Goal: Task Accomplishment & Management: Manage account settings

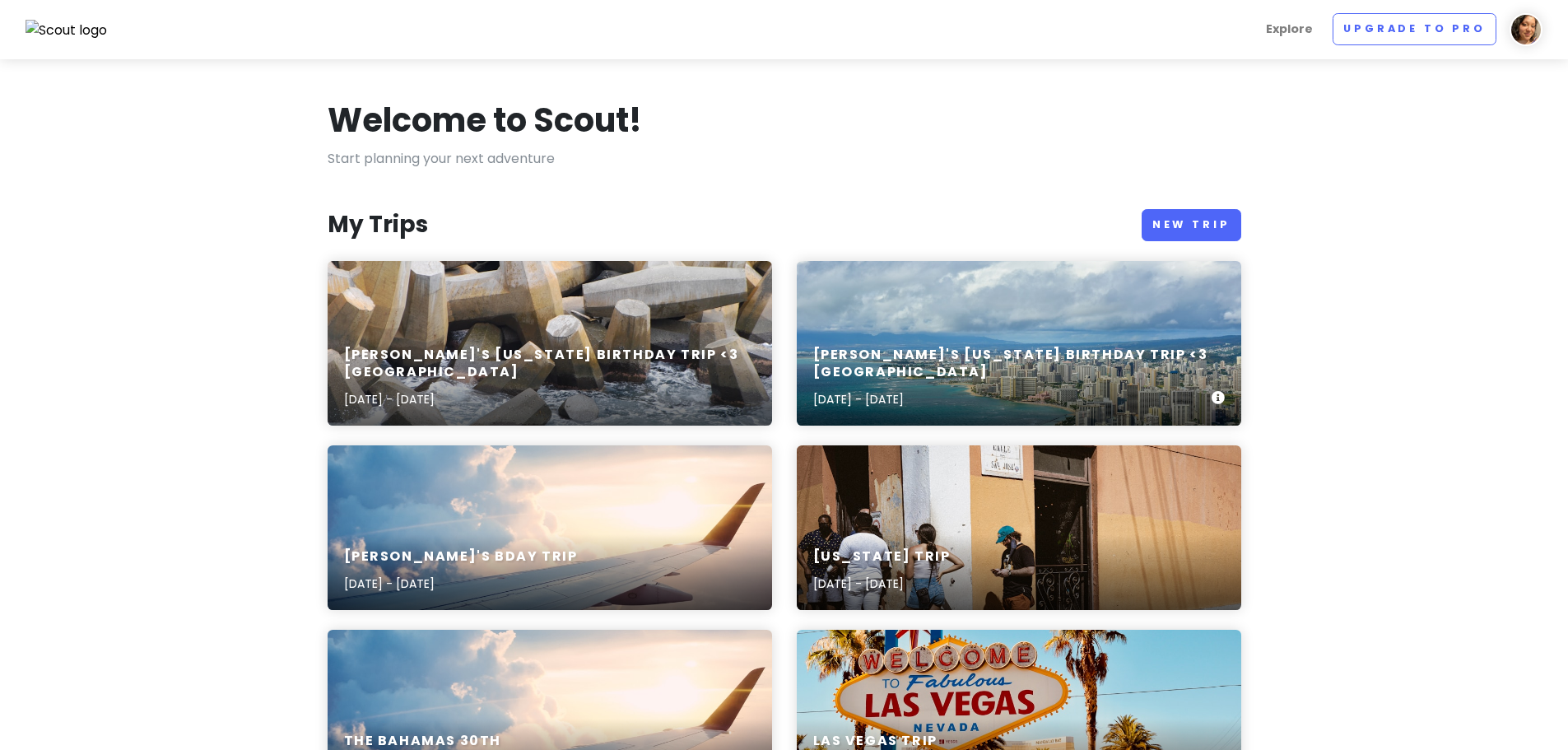
click at [967, 385] on div "[PERSON_NAME]'s [US_STATE] Birthday Trip <3 Oahu [DATE] - [DATE]" at bounding box center [1013, 377] width 399 height 62
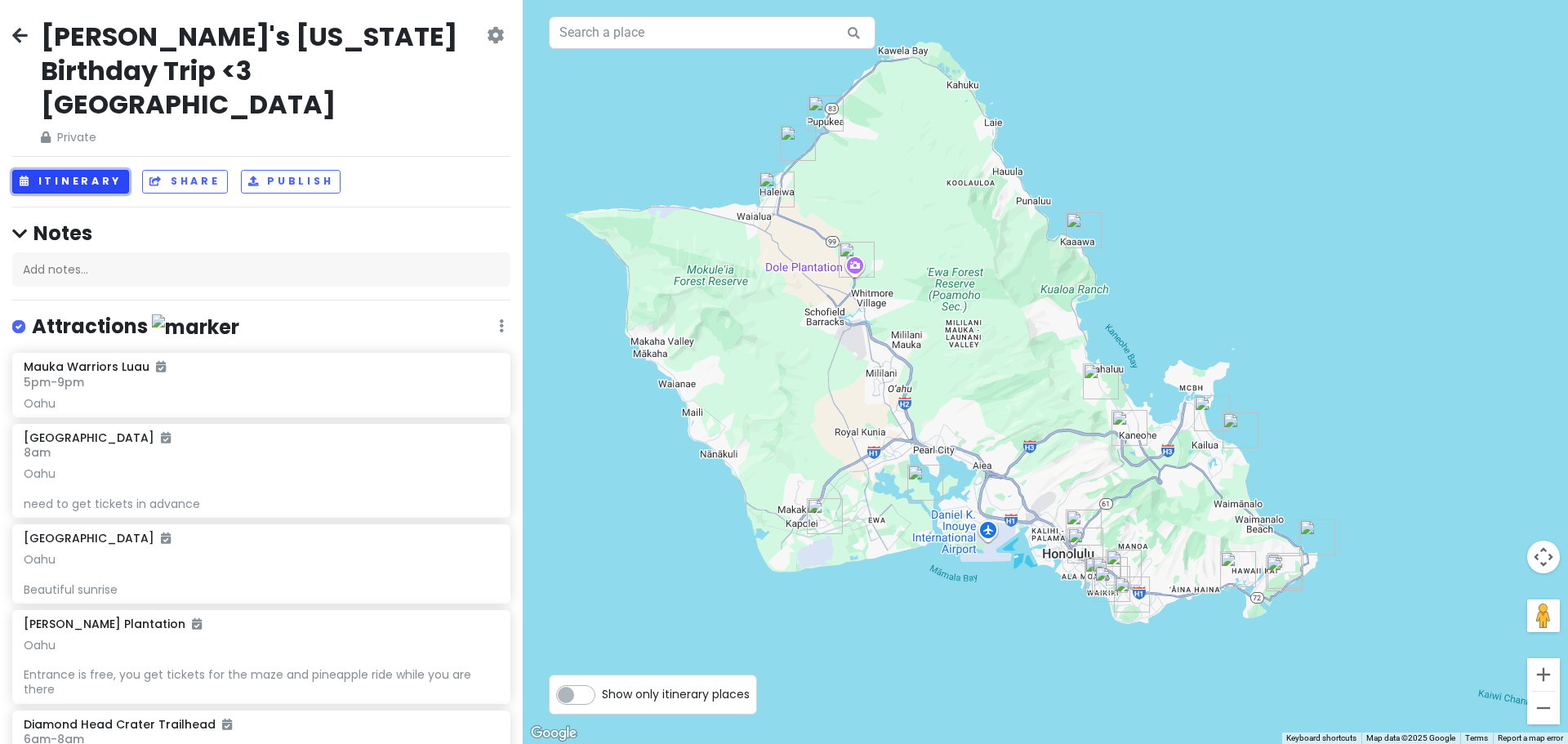
click at [102, 170] on button "Itinerary" at bounding box center [71, 182] width 117 height 23
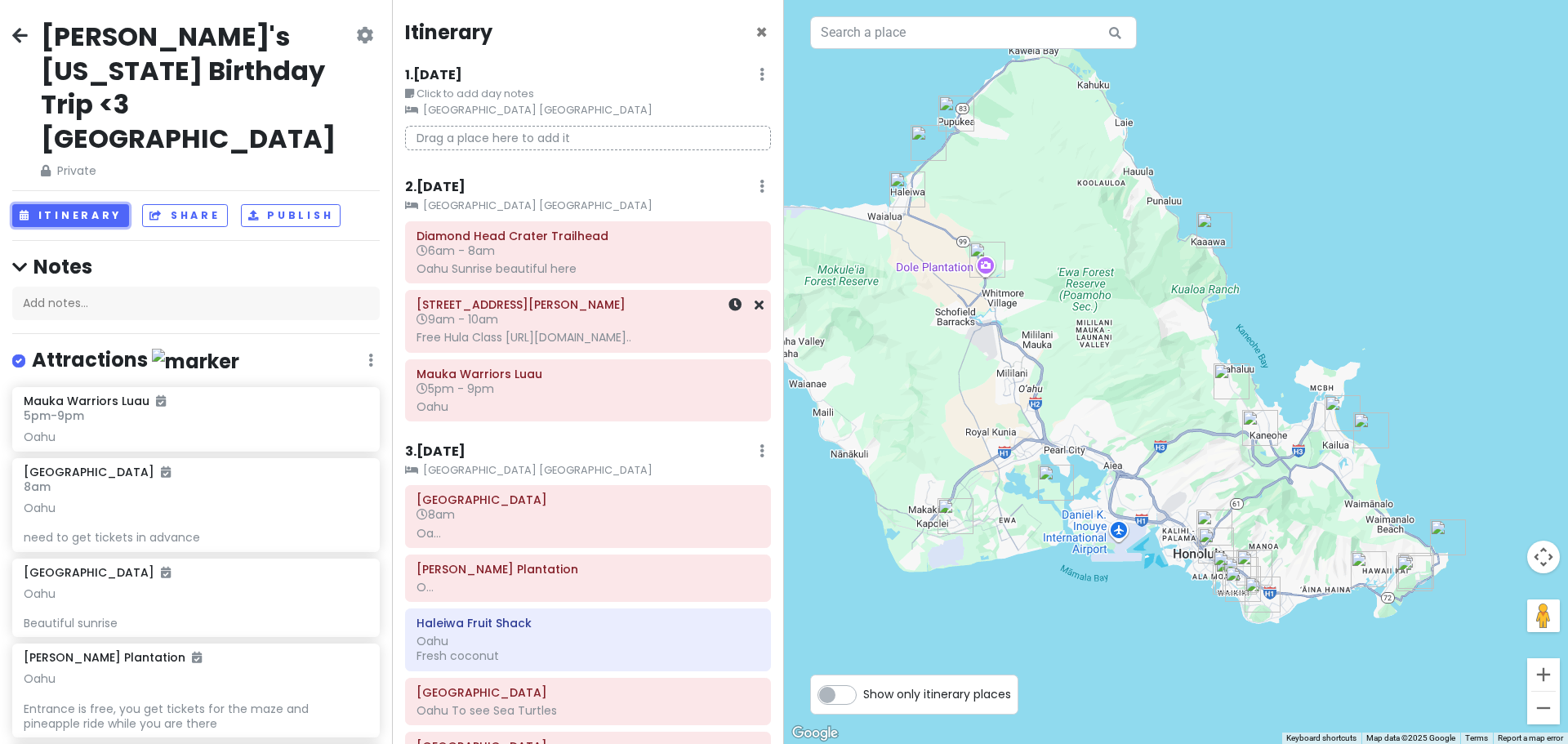
click at [562, 333] on div "Free Hula Class [URL][DOMAIN_NAME].." at bounding box center [588, 337] width 343 height 14
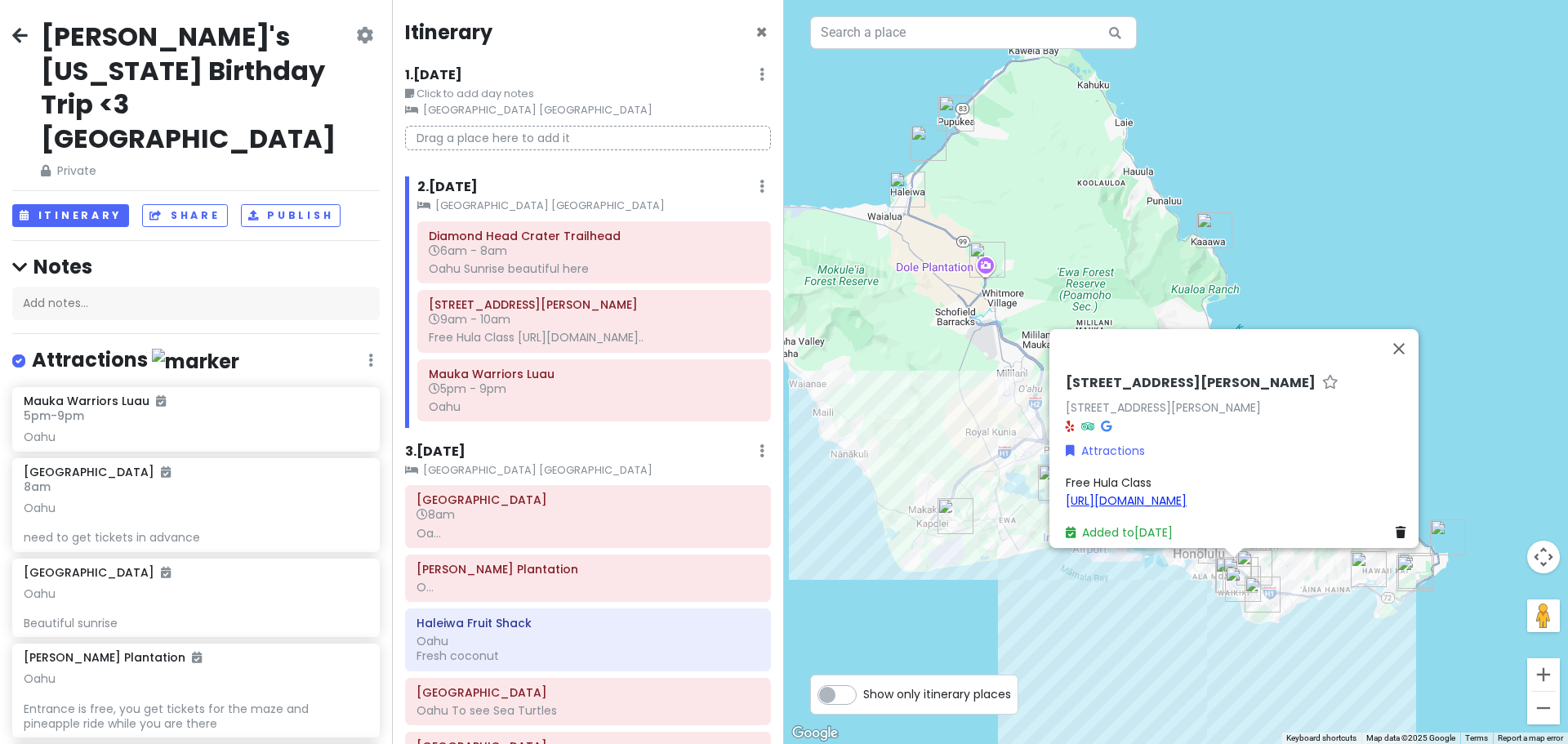
click at [1187, 492] on link "[URL][DOMAIN_NAME]" at bounding box center [1127, 500] width 120 height 16
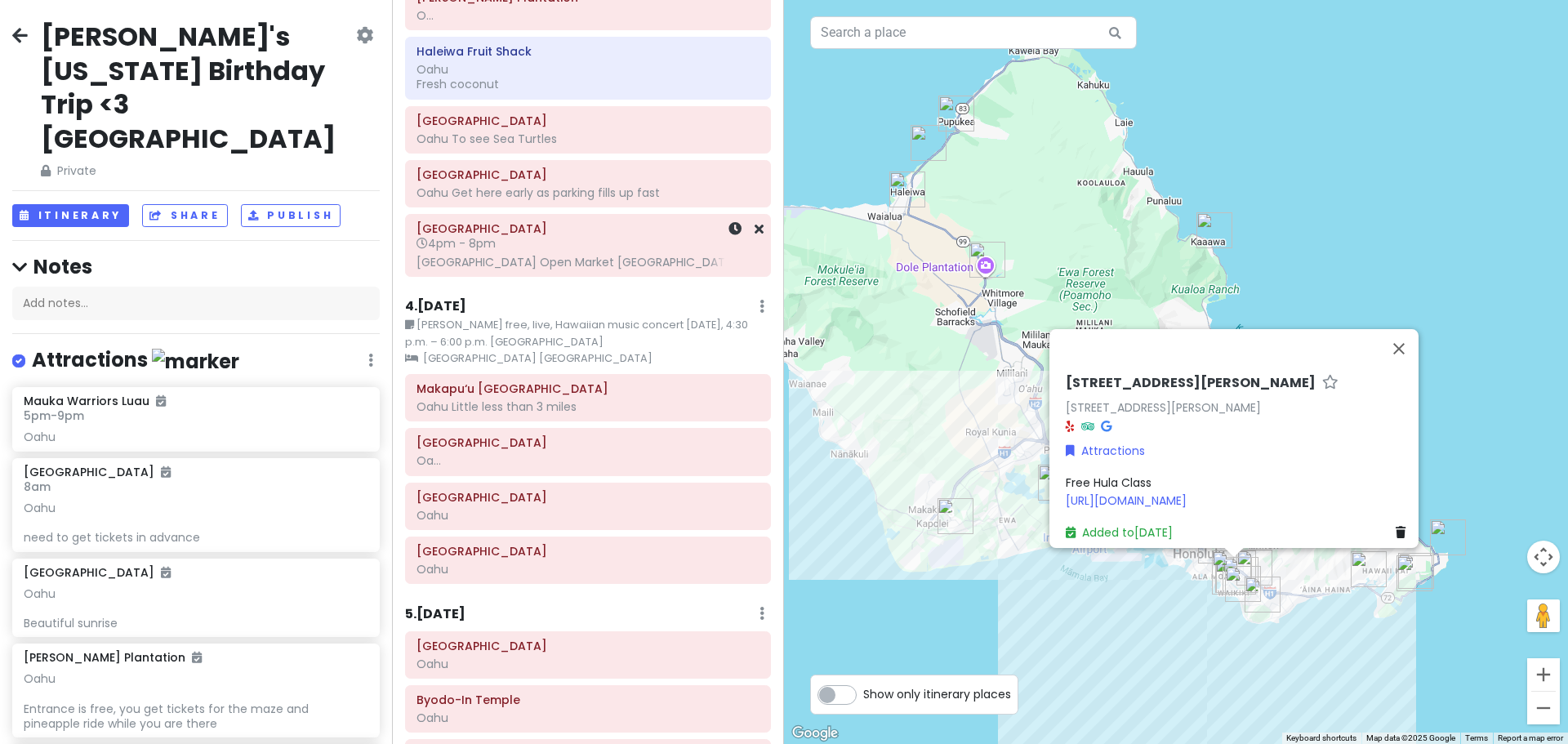
scroll to position [653, 0]
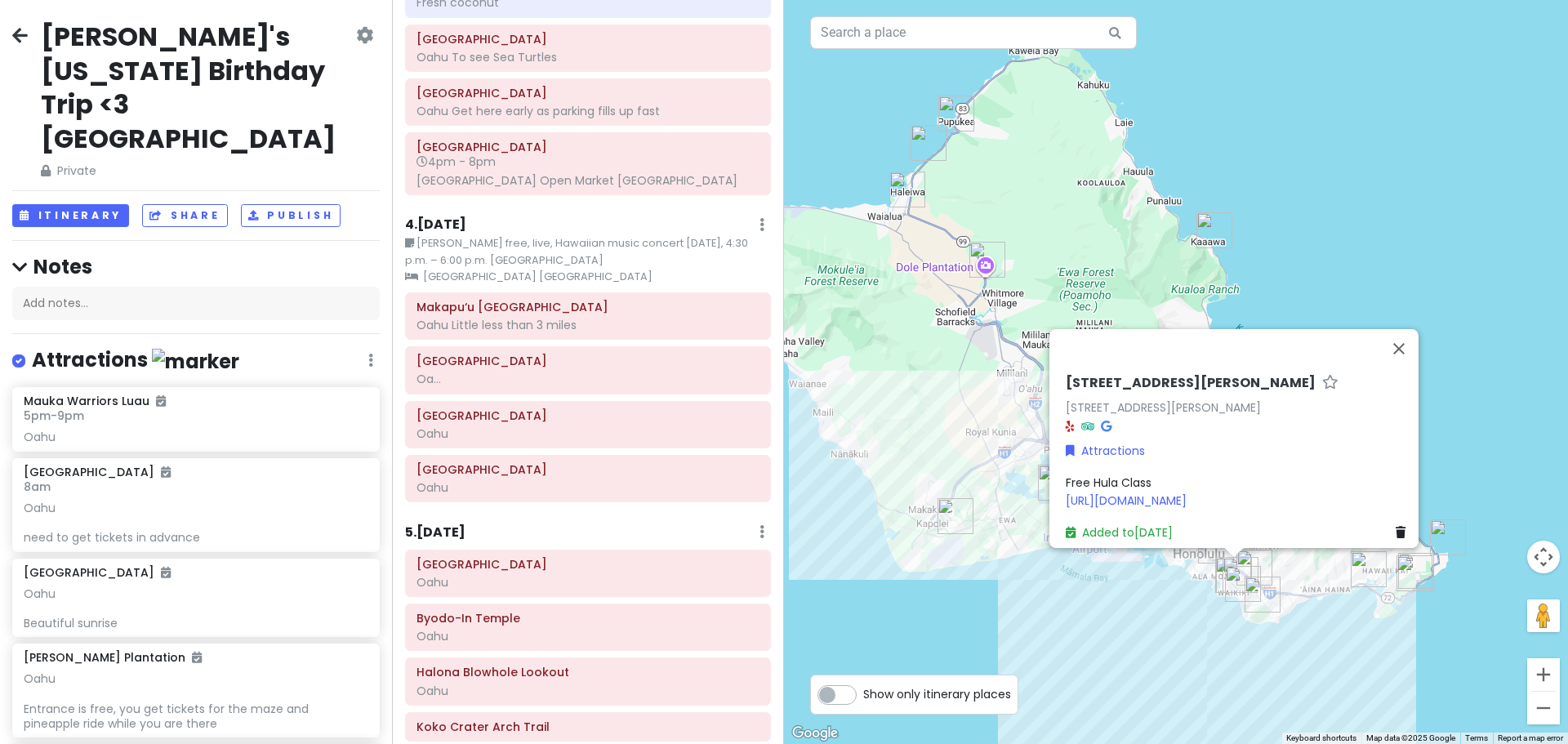
click at [617, 269] on small "[PERSON_NAME] free, live, Hawaiian music concert [DATE], 4:30 p.m. – 6:00 p.m. …" at bounding box center [588, 252] width 366 height 33
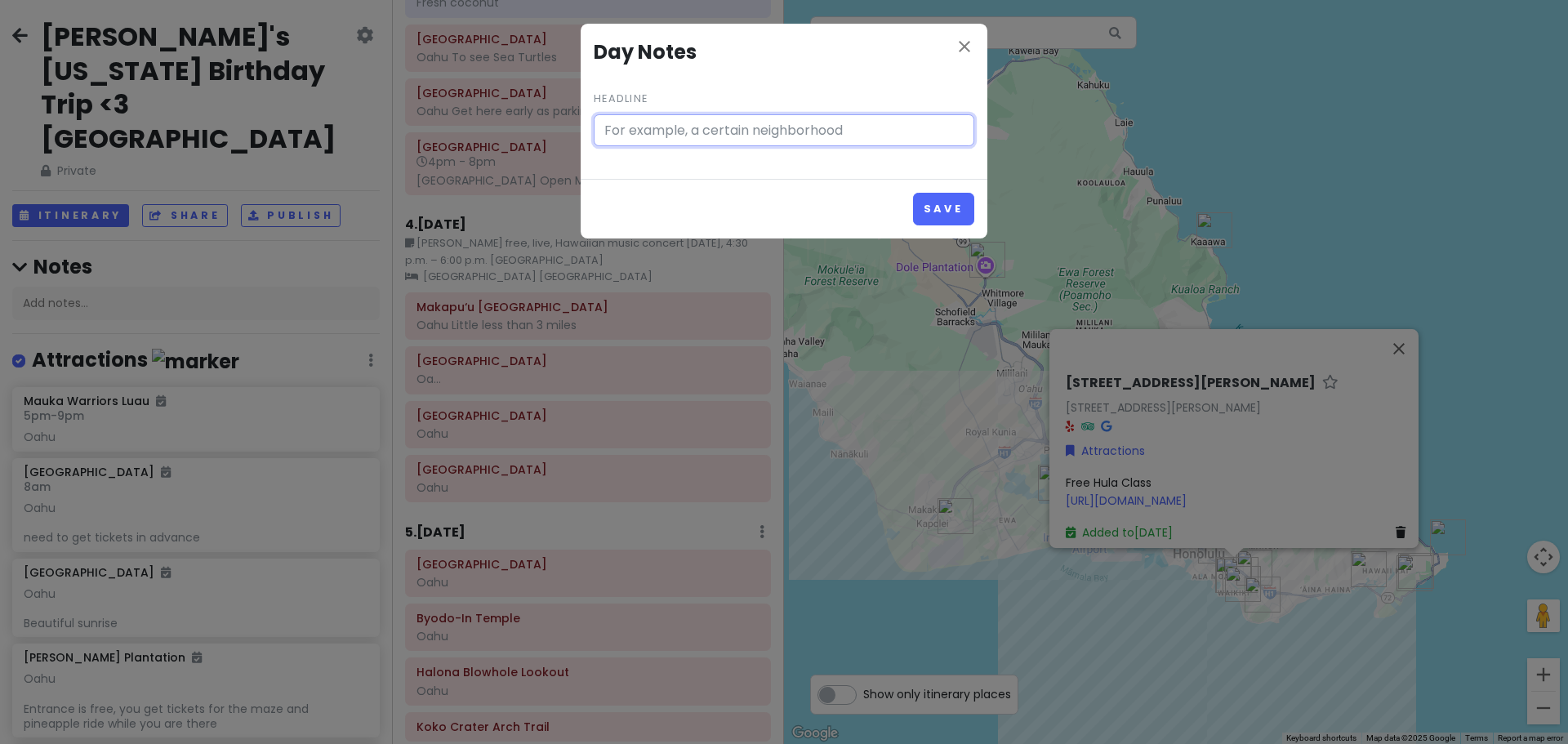
type input "[PERSON_NAME] free, live, Hawaiian music concert [DATE], 4:30 p.m. – 6:00 p.m. …"
click at [975, 40] on div "close Day Notes Headline [PERSON_NAME] free, live, Hawaiian music concert [DATE…" at bounding box center [784, 101] width 406 height 155
click at [964, 40] on icon "close" at bounding box center [965, 47] width 20 height 20
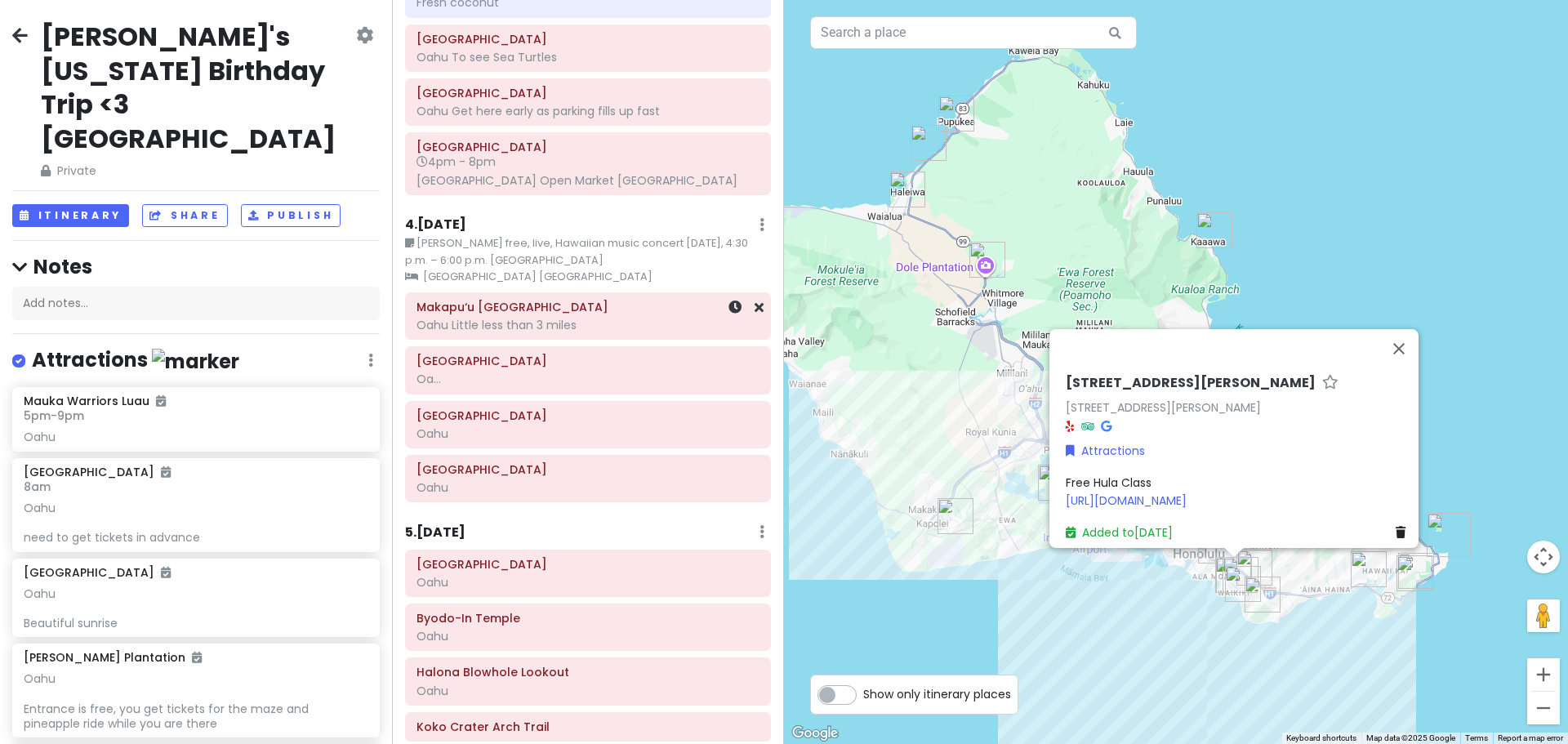
click at [610, 332] on div "Oahu Little less than 3 miles" at bounding box center [588, 324] width 343 height 14
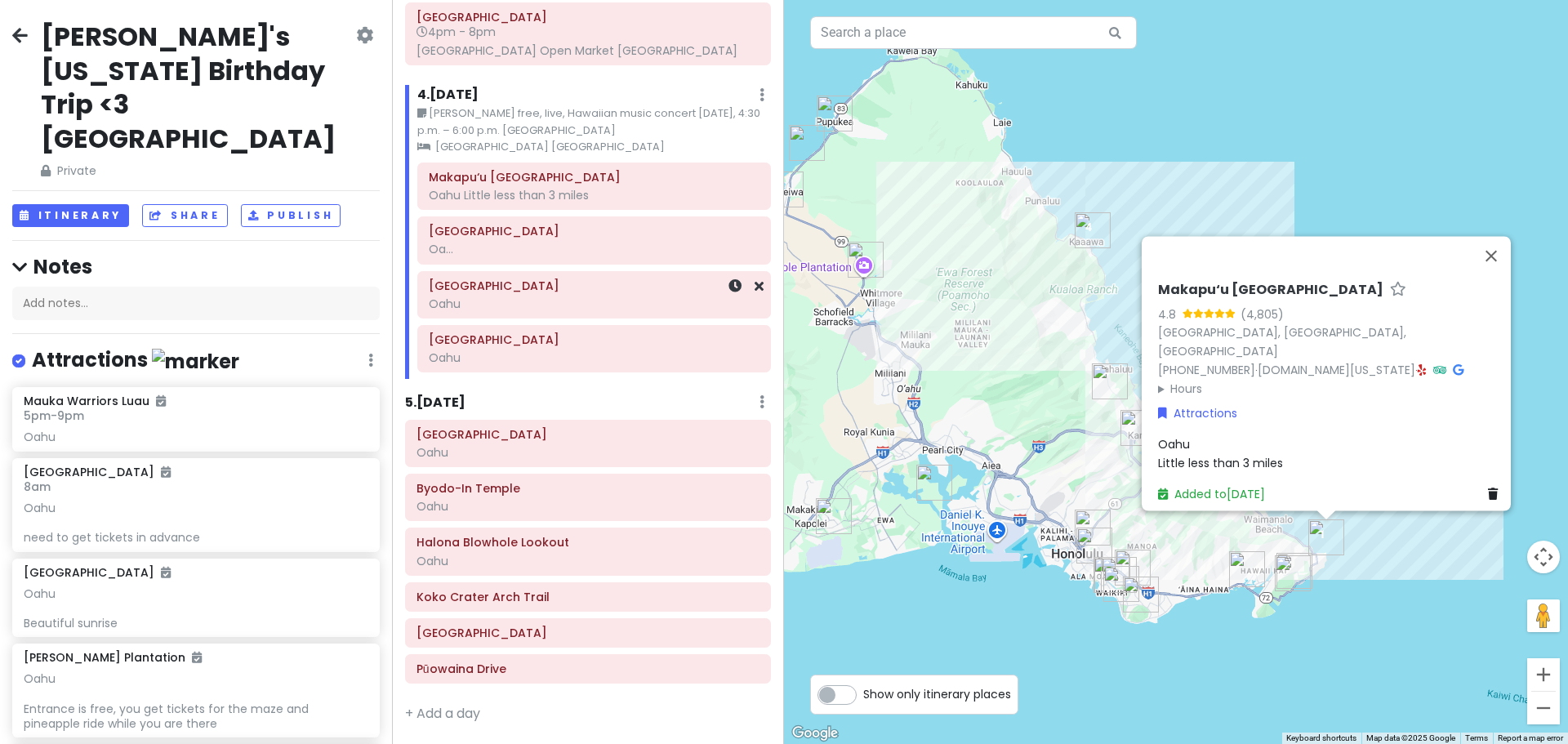
scroll to position [798, 0]
click at [622, 446] on div "Oahu" at bounding box center [588, 452] width 343 height 14
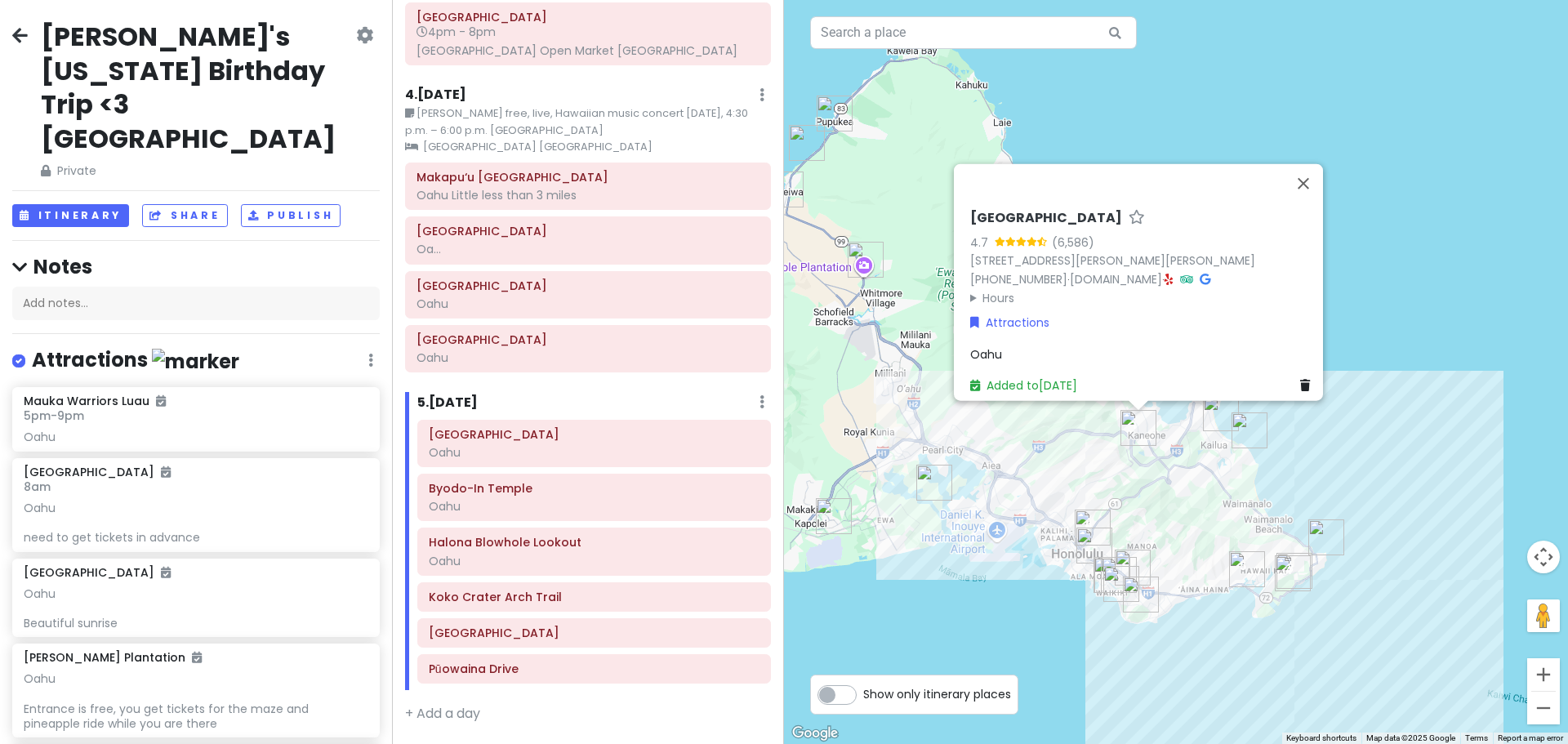
click at [556, 267] on div "Makapu‘u [GEOGRAPHIC_DATA] [GEOGRAPHIC_DATA] Little less than 3 miles [GEOGRAPH…" at bounding box center [588, 270] width 390 height 217
click at [561, 250] on div "Oa..." at bounding box center [588, 249] width 343 height 14
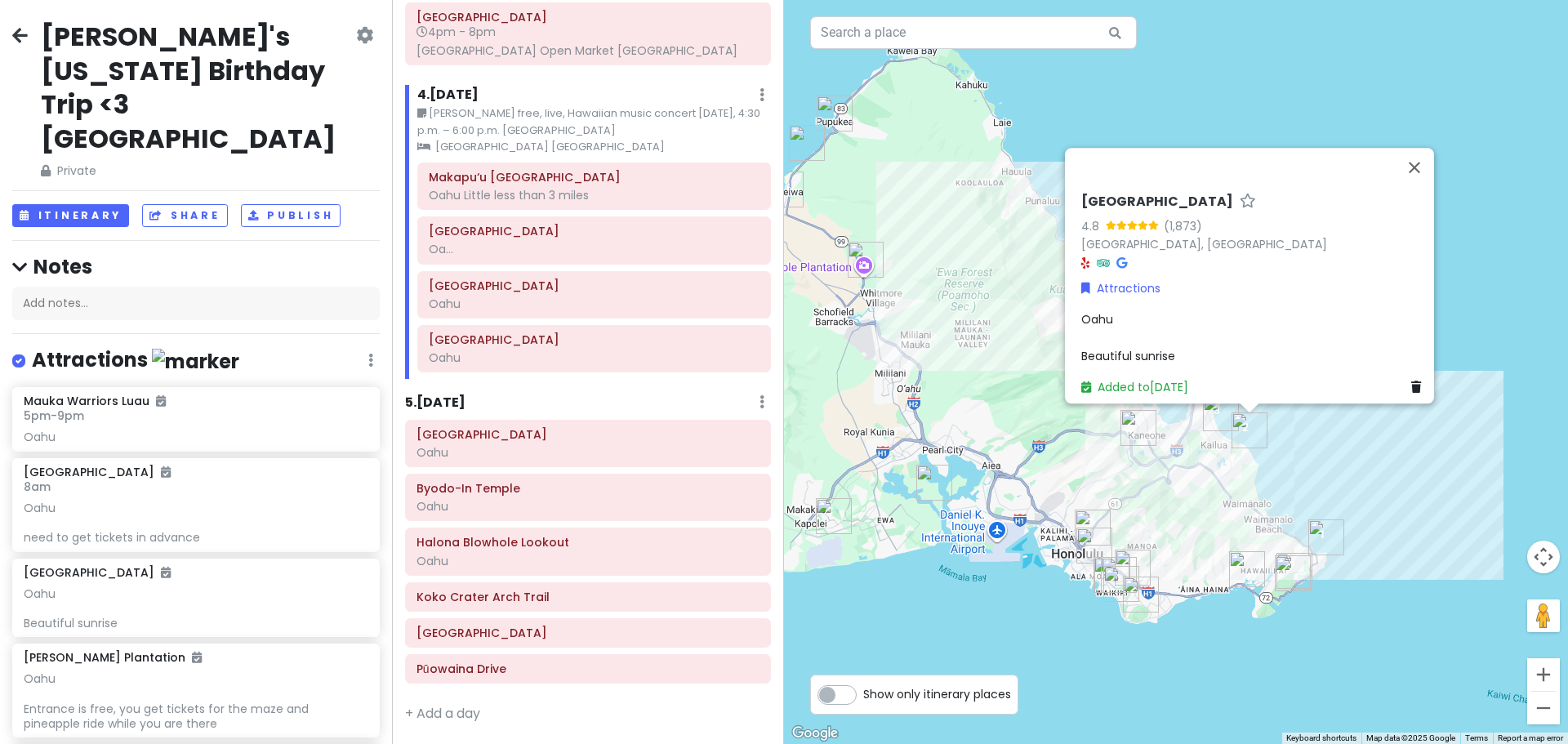
click at [1317, 545] on img "Makapu‘u Point Lighthouse Trail" at bounding box center [1326, 537] width 36 height 36
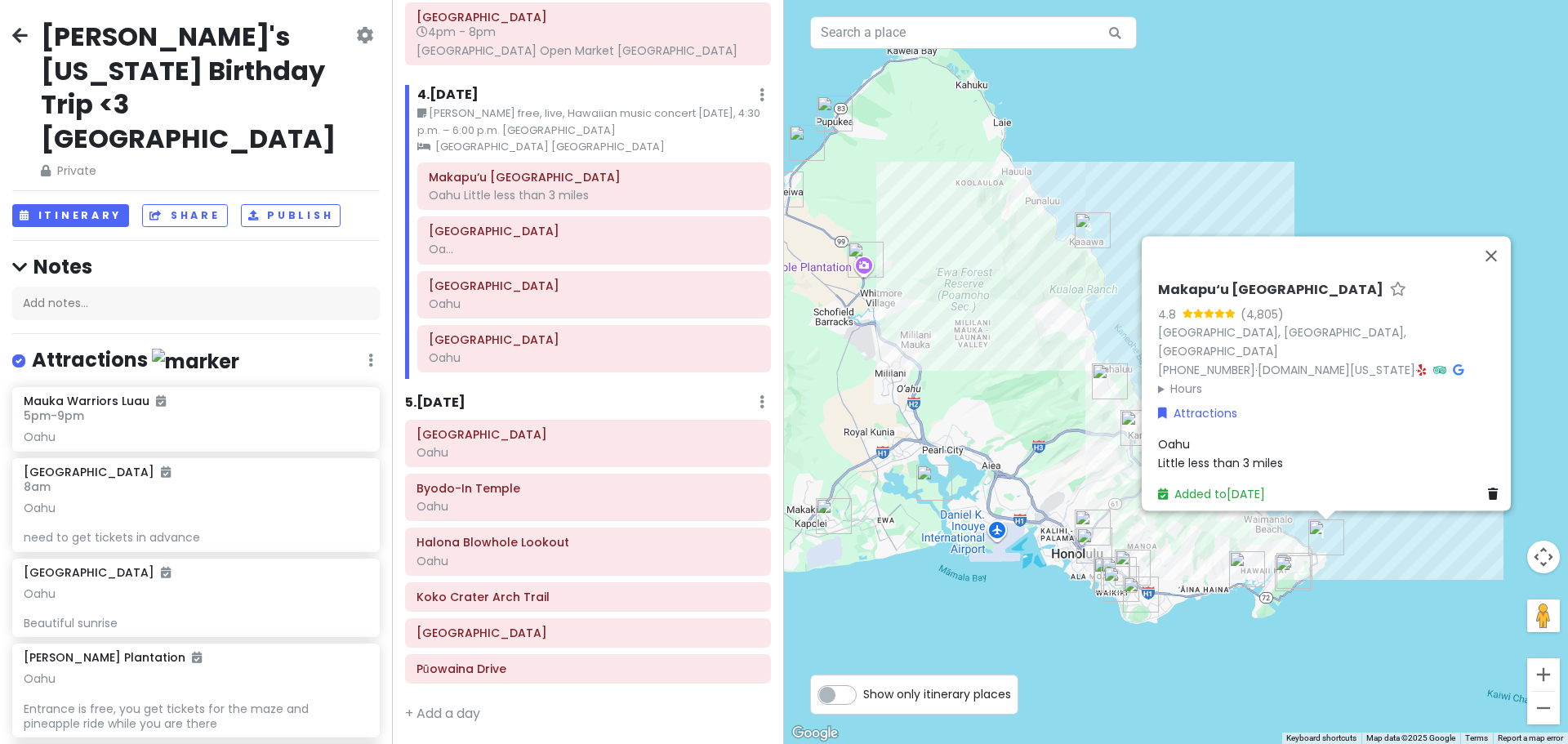
drag, startPoint x: 1146, startPoint y: 299, endPoint x: 1368, endPoint y: 291, distance: 222.1
click at [1368, 291] on div "Makapu‘u Point Lighthouse Trail 4.8 (4,805) [GEOGRAPHIC_DATA], [GEOGRAPHIC_DATA…" at bounding box center [1332, 393] width 360 height 235
copy h6 "Makapu‘u [GEOGRAPHIC_DATA]"
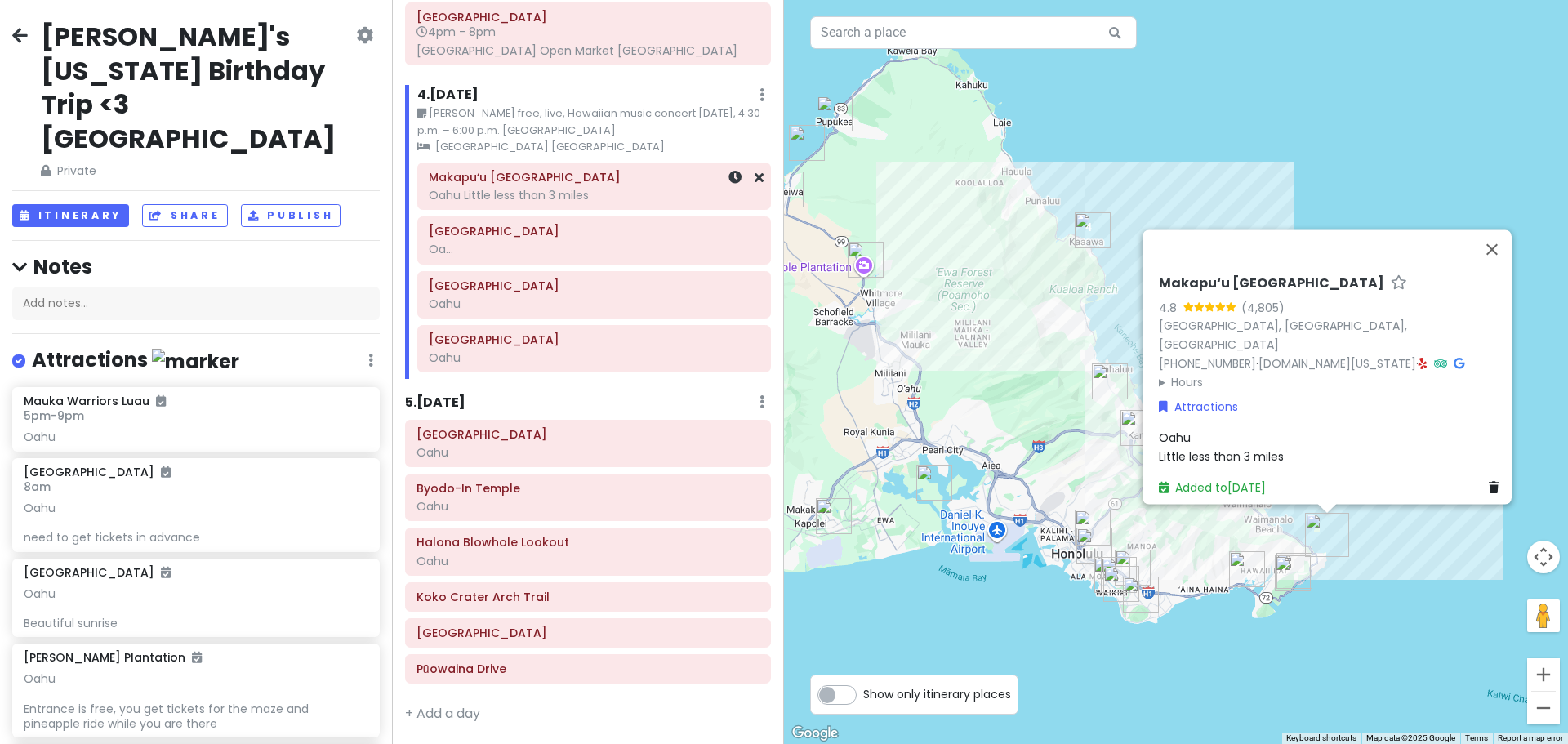
click at [519, 181] on h6 "Makapu‘u [GEOGRAPHIC_DATA]" at bounding box center [594, 177] width 331 height 14
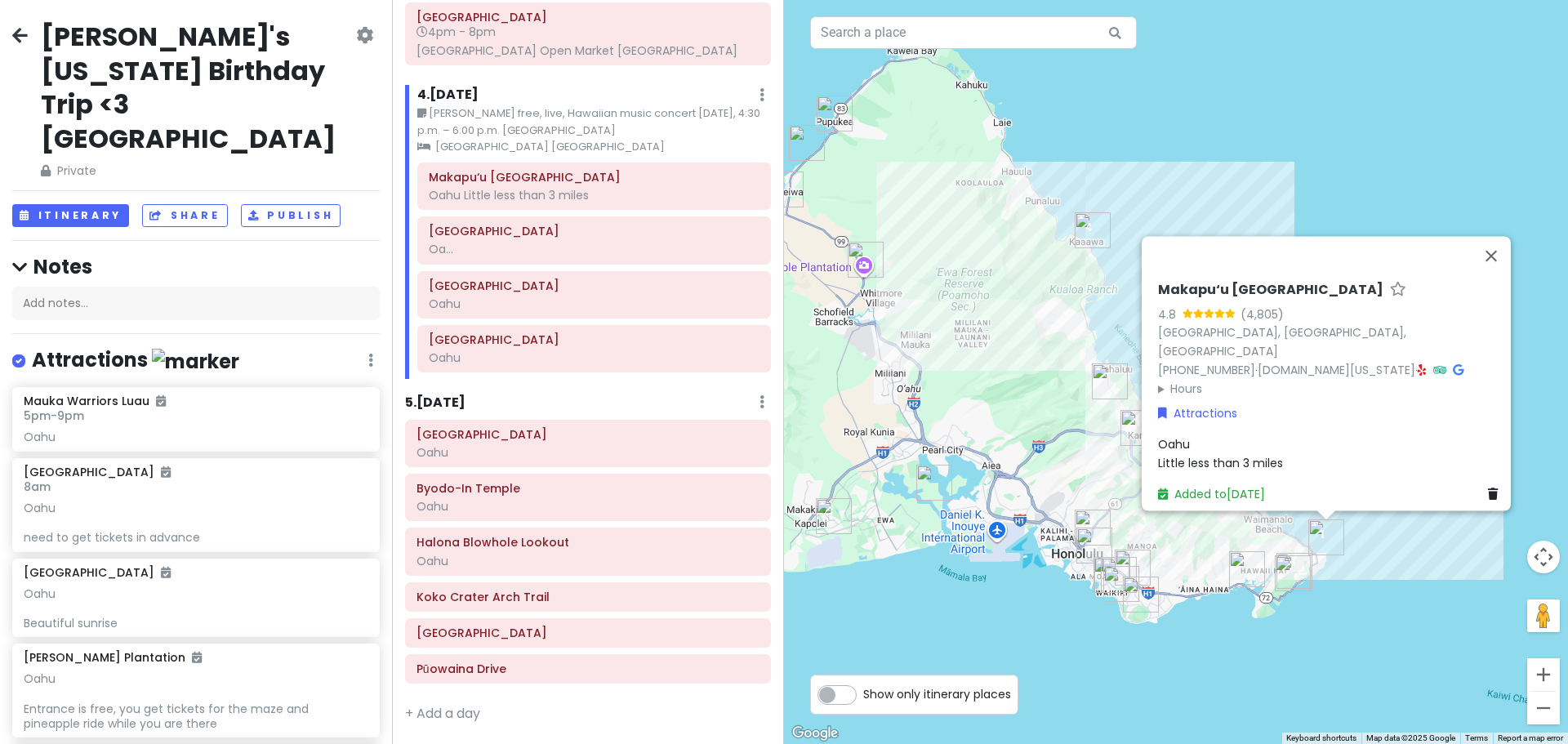
click at [1282, 454] on div "Oahu Little less than 3 miles" at bounding box center [1331, 453] width 346 height 37
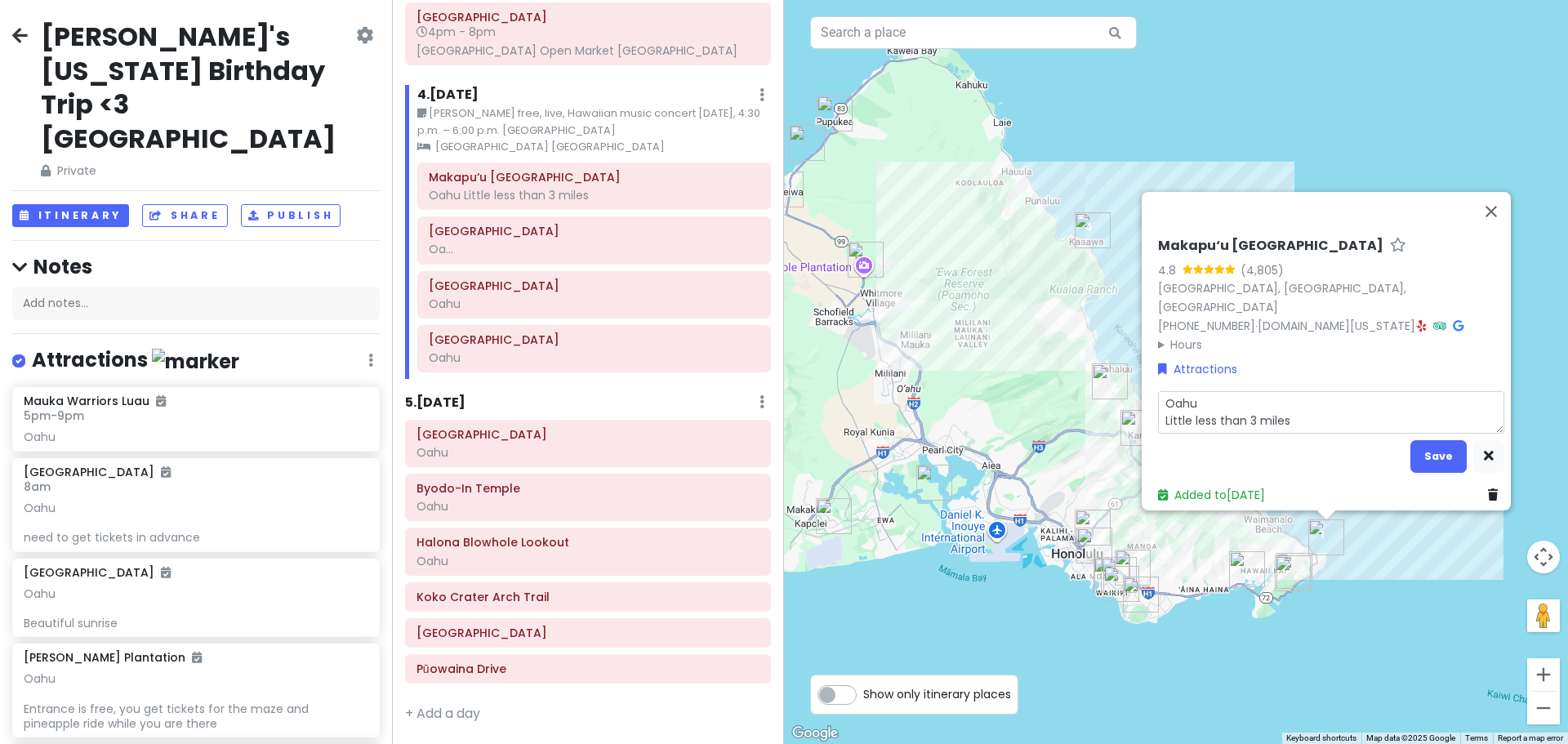
click at [1300, 418] on textarea "Oahu Little less than 3 miles" at bounding box center [1331, 412] width 346 height 42
type textarea "x"
type textarea "Oahu Little less than 3 miles"
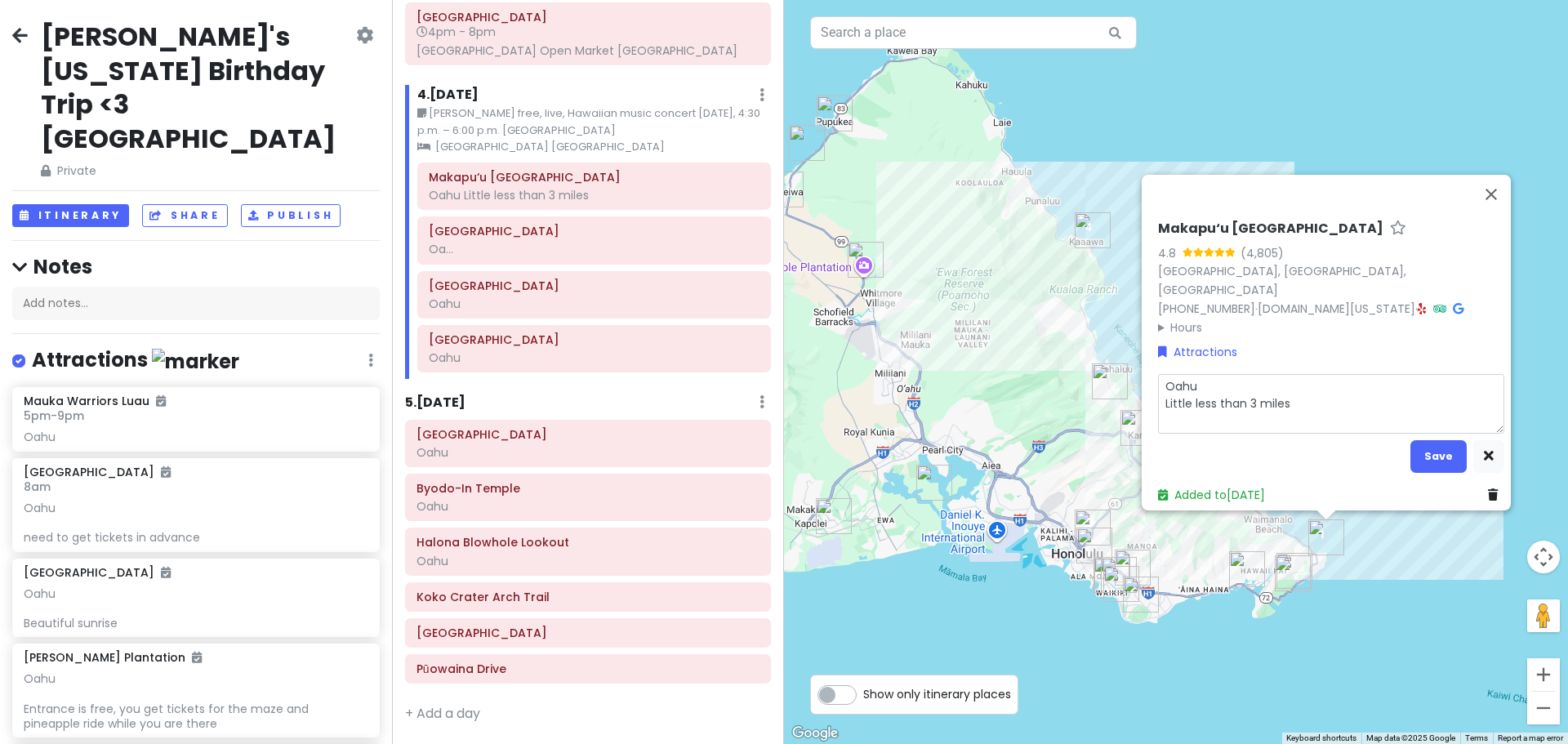
type textarea "x"
type textarea "Oahu Little less than 3 miles G"
type textarea "x"
type textarea "Oahu Little less than 3 miles Ge"
type textarea "x"
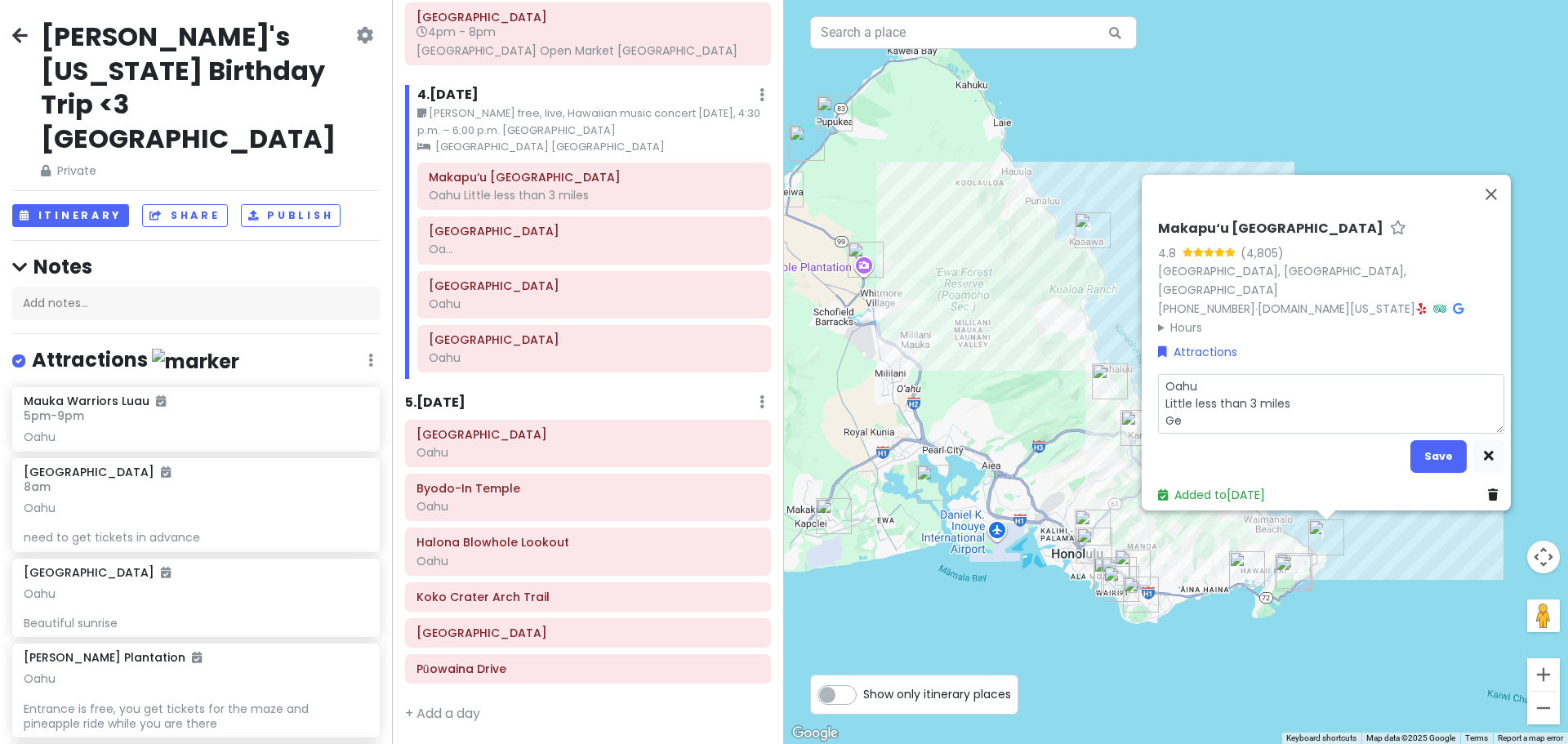
type textarea "Oahu Little less than 3 miles Get"
type textarea "x"
type textarea "Oahu Little less than 3 miles Get"
type textarea "x"
type textarea "Oahu Little less than 3 miles Get h"
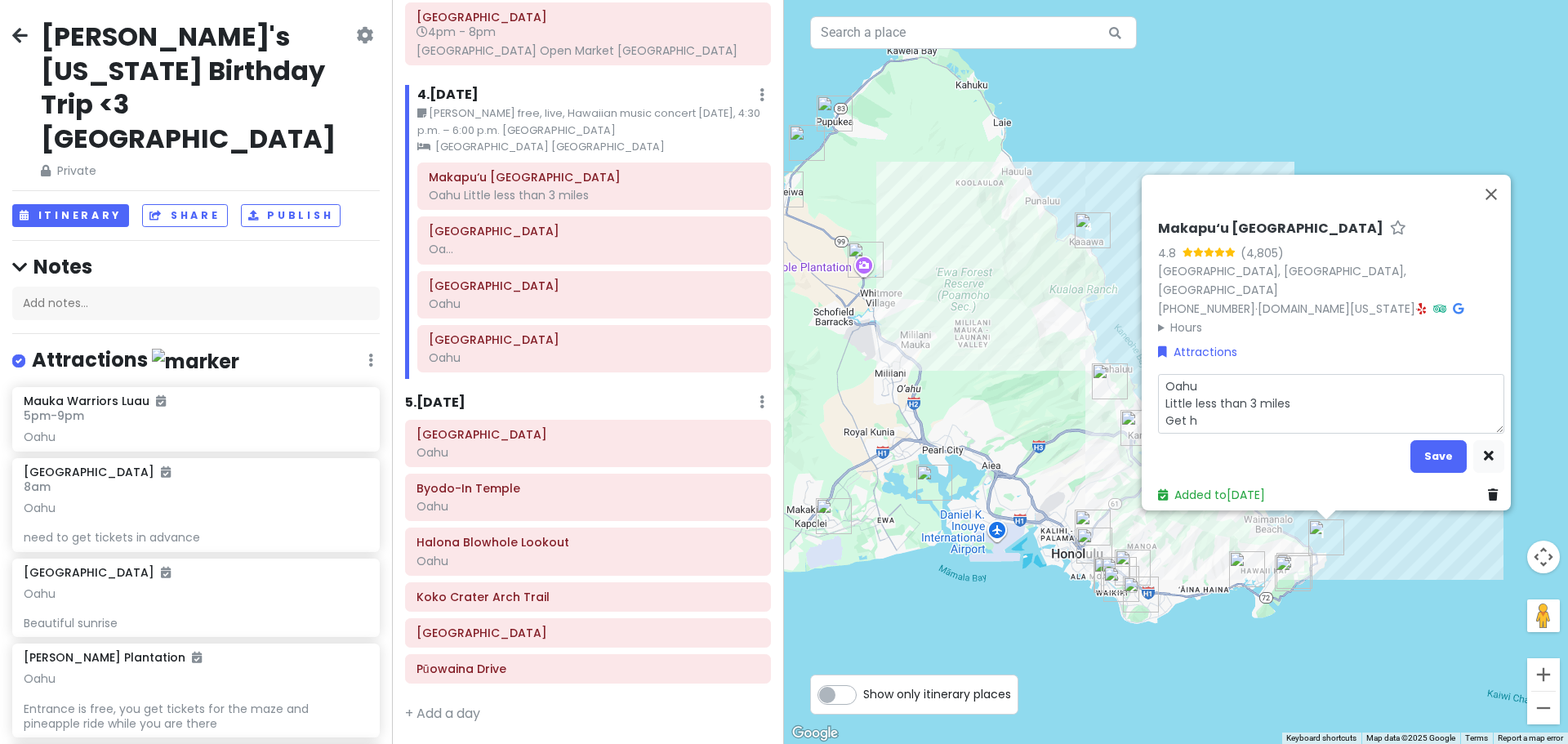
type textarea "x"
type textarea "Oahu Little less than 3 miles Get he"
type textarea "x"
type textarea "Oahu Little less than 3 miles Get her"
type textarea "x"
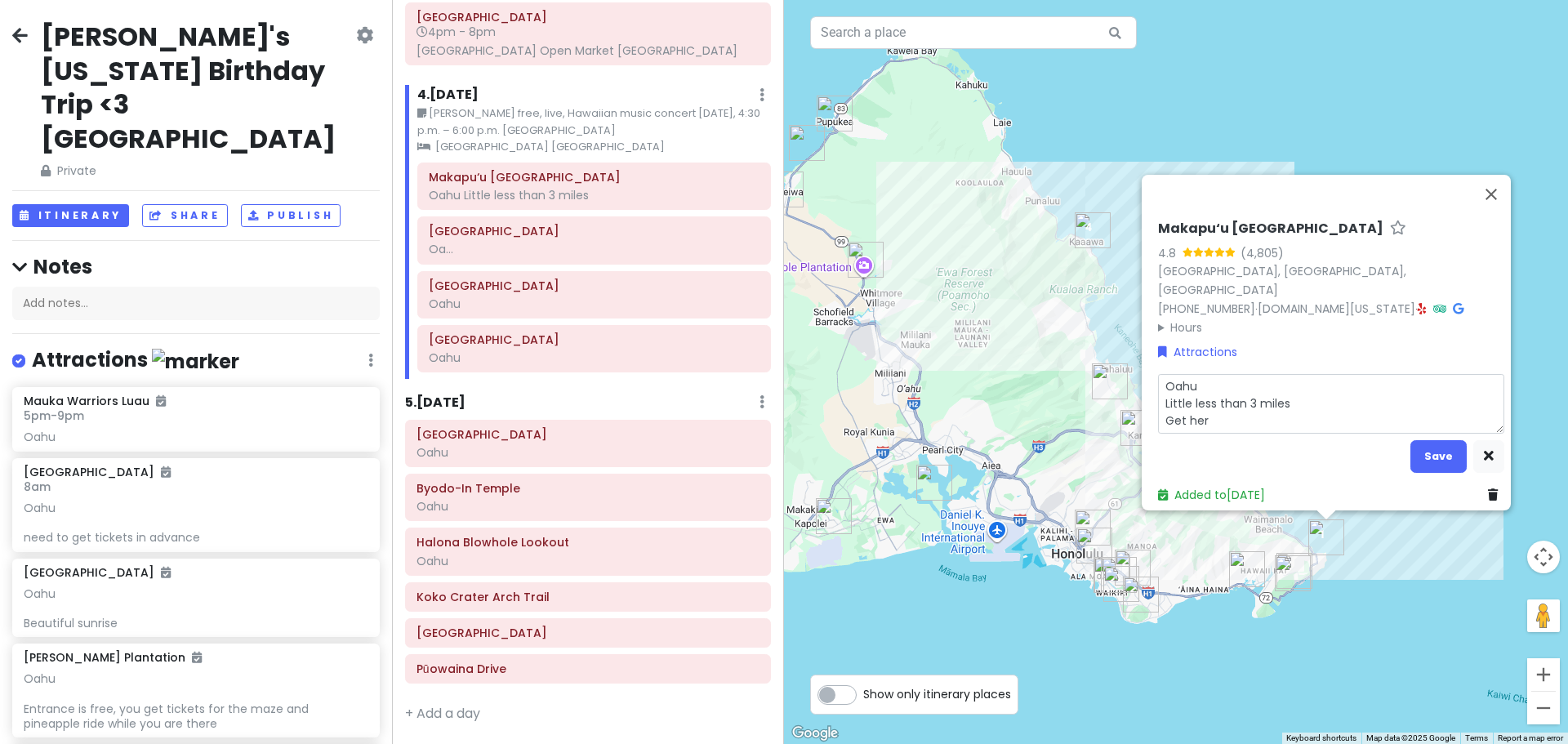
type textarea "Oahu Little less than 3 miles Get here"
type textarea "x"
type textarea "Oahu Little less than 3 miles Get here"
type textarea "x"
type textarea "Oahu Little less than 3 miles Get here b"
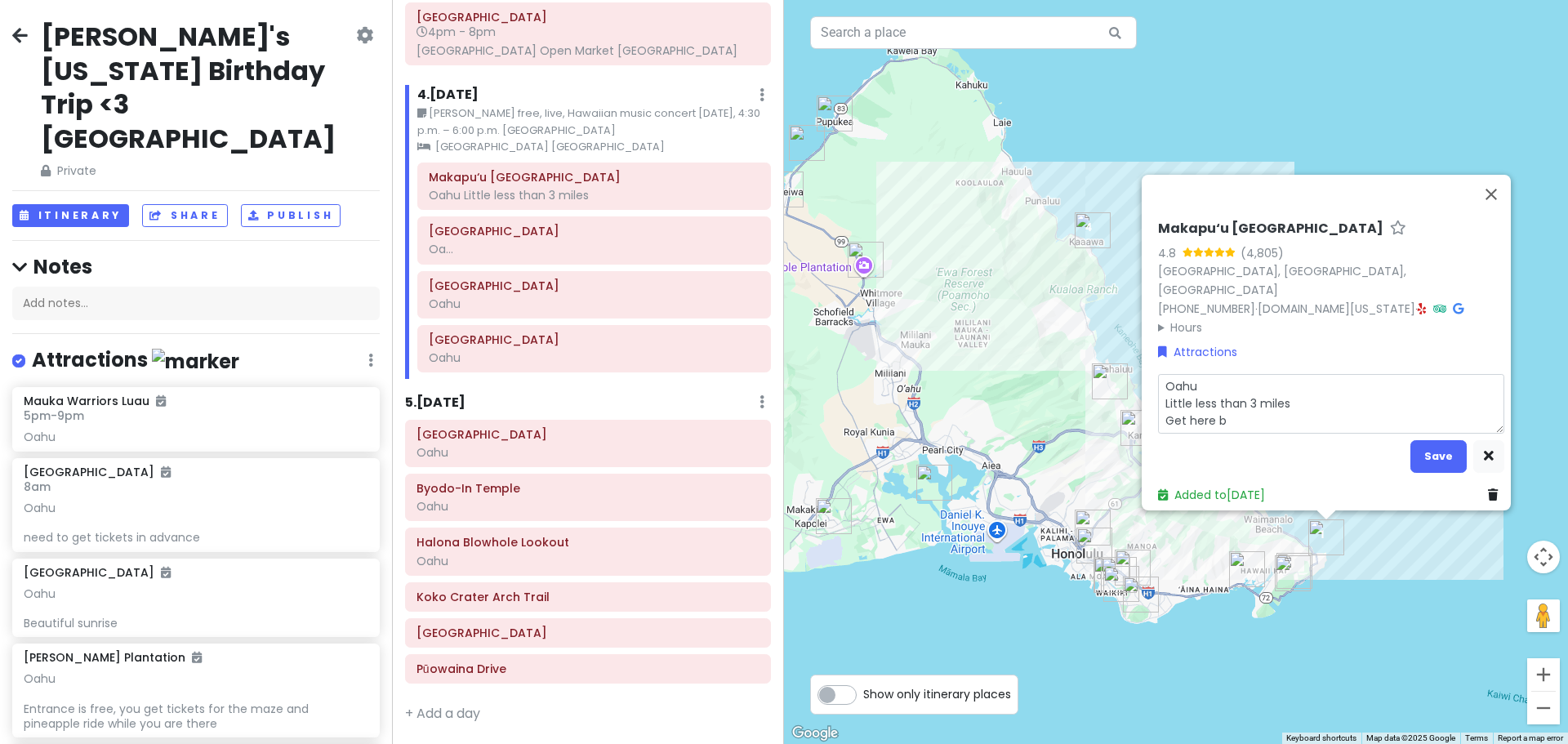
type textarea "x"
type textarea "Oahu Little less than 3 miles Get here be"
type textarea "x"
type textarea "Oahu Little less than 3 miles Get here bef"
type textarea "x"
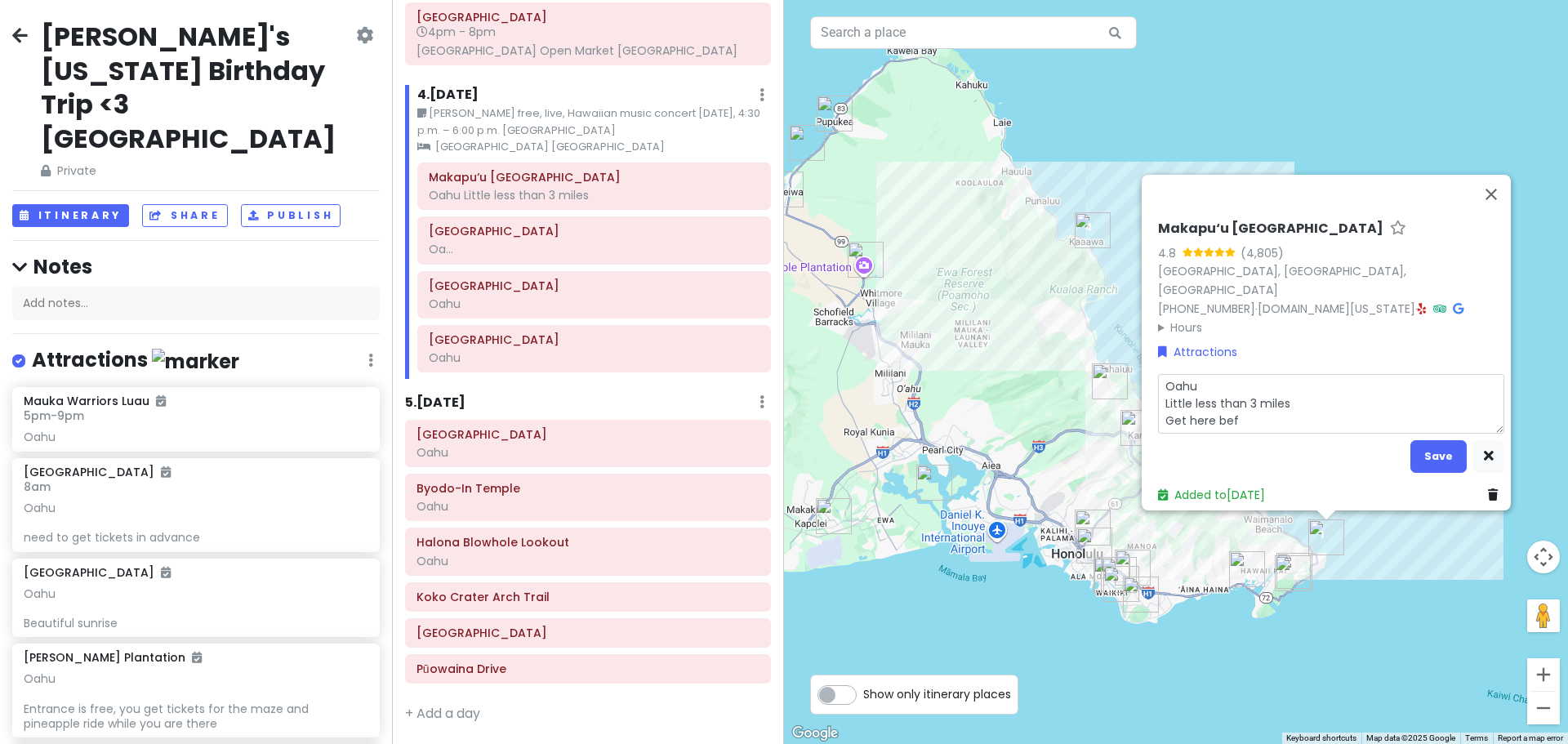
type textarea "Oahu Little less than 3 miles Get here befo"
type textarea "x"
type textarea "Oahu Little less than 3 miles Get here befor"
type textarea "x"
type textarea "Oahu Little less than 3 miles Get here before"
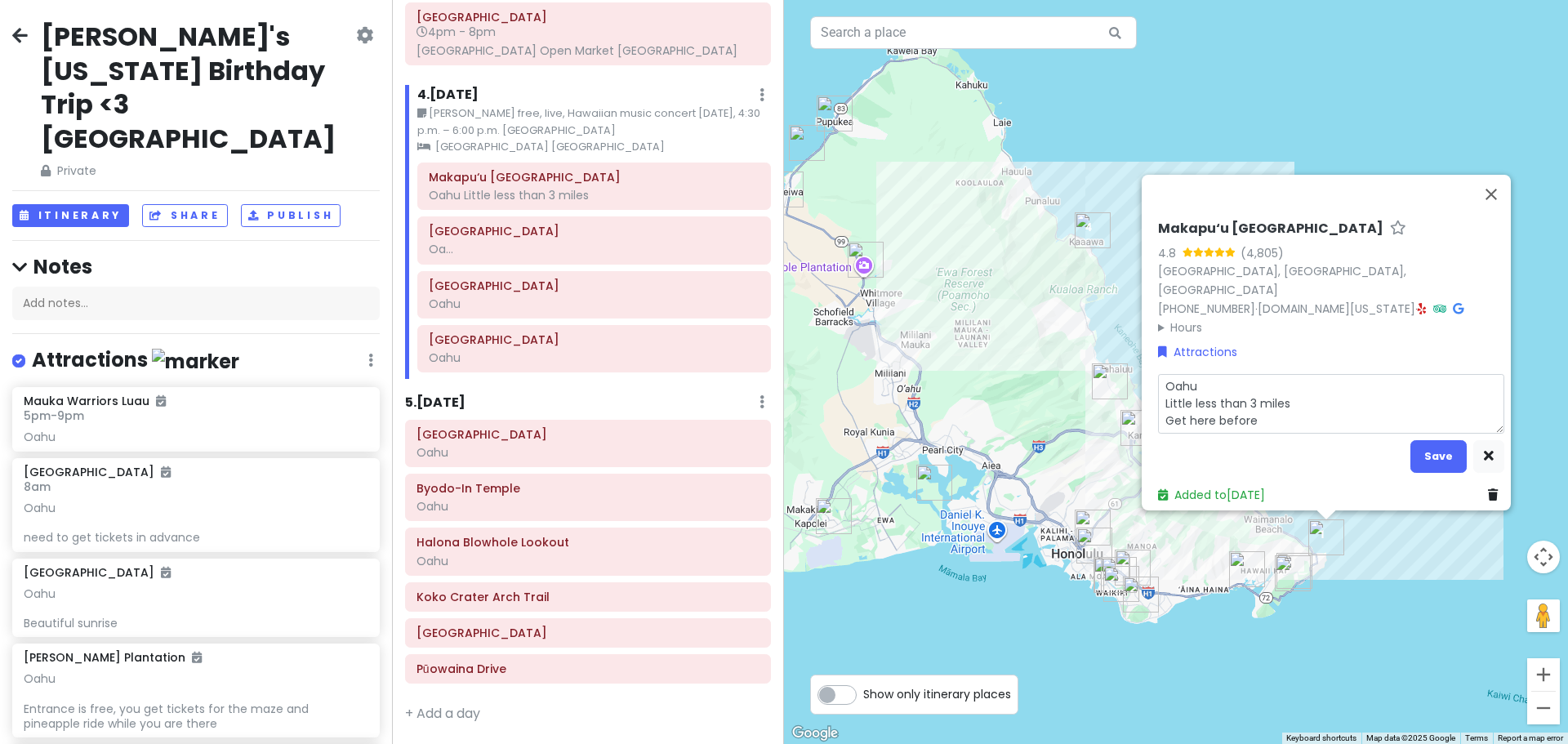
type textarea "x"
type textarea "Oahu Little less than 3 miles Get here before"
type textarea "x"
type textarea "Oahu Little less than 3 miles Get here before 1"
type textarea "x"
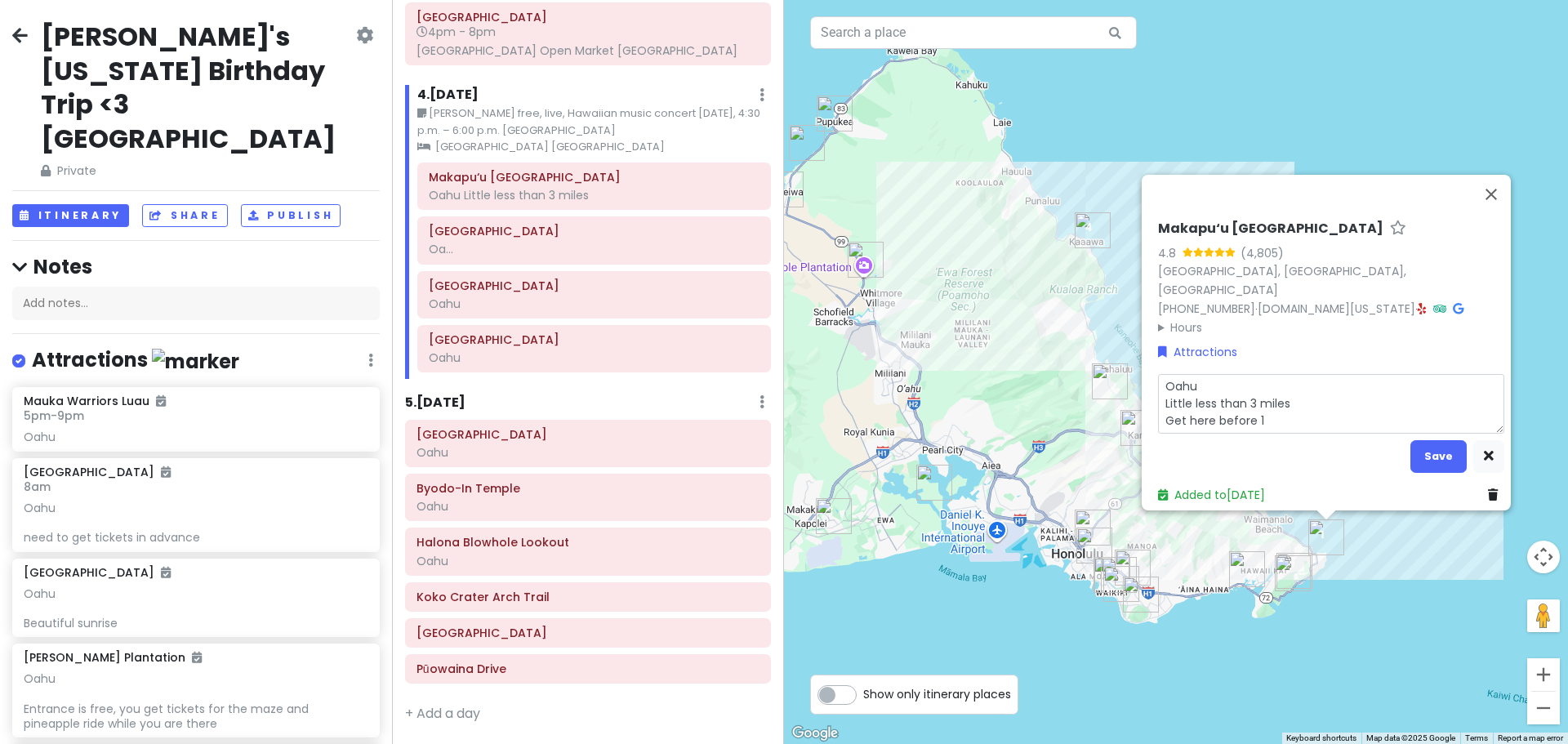
type textarea "Oahu Little less than 3 miles Get here before 10"
type textarea "x"
type textarea "Oahu Little less than 3 miles Get here before 10"
type textarea "x"
type textarea "Oahu Little less than 3 miles Get here before 10"
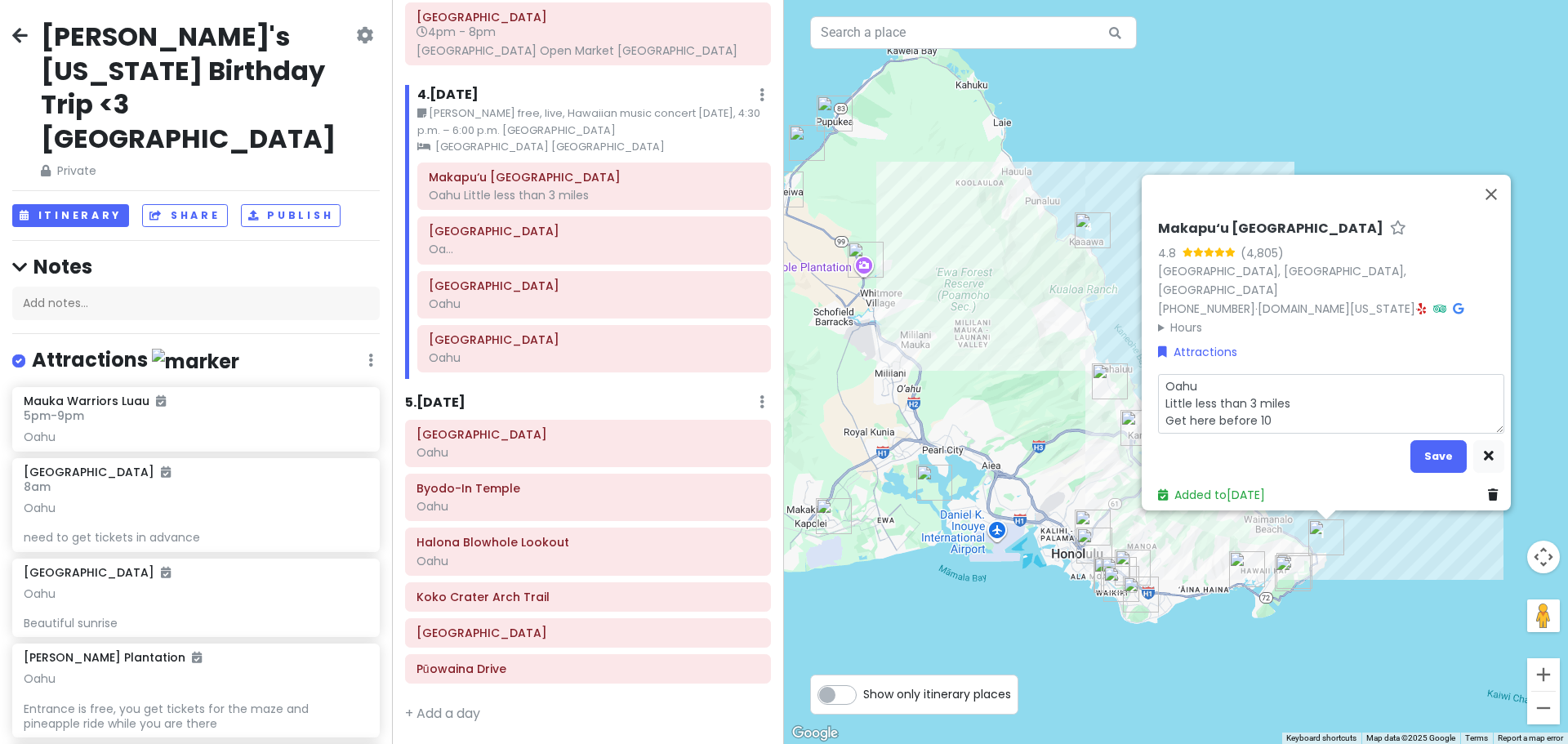
type textarea "x"
type textarea "Oahu Little less than 3 miles Get here before 10a"
type textarea "x"
type textarea "Oahu Little less than 3 miles Get here before 10am"
type textarea "x"
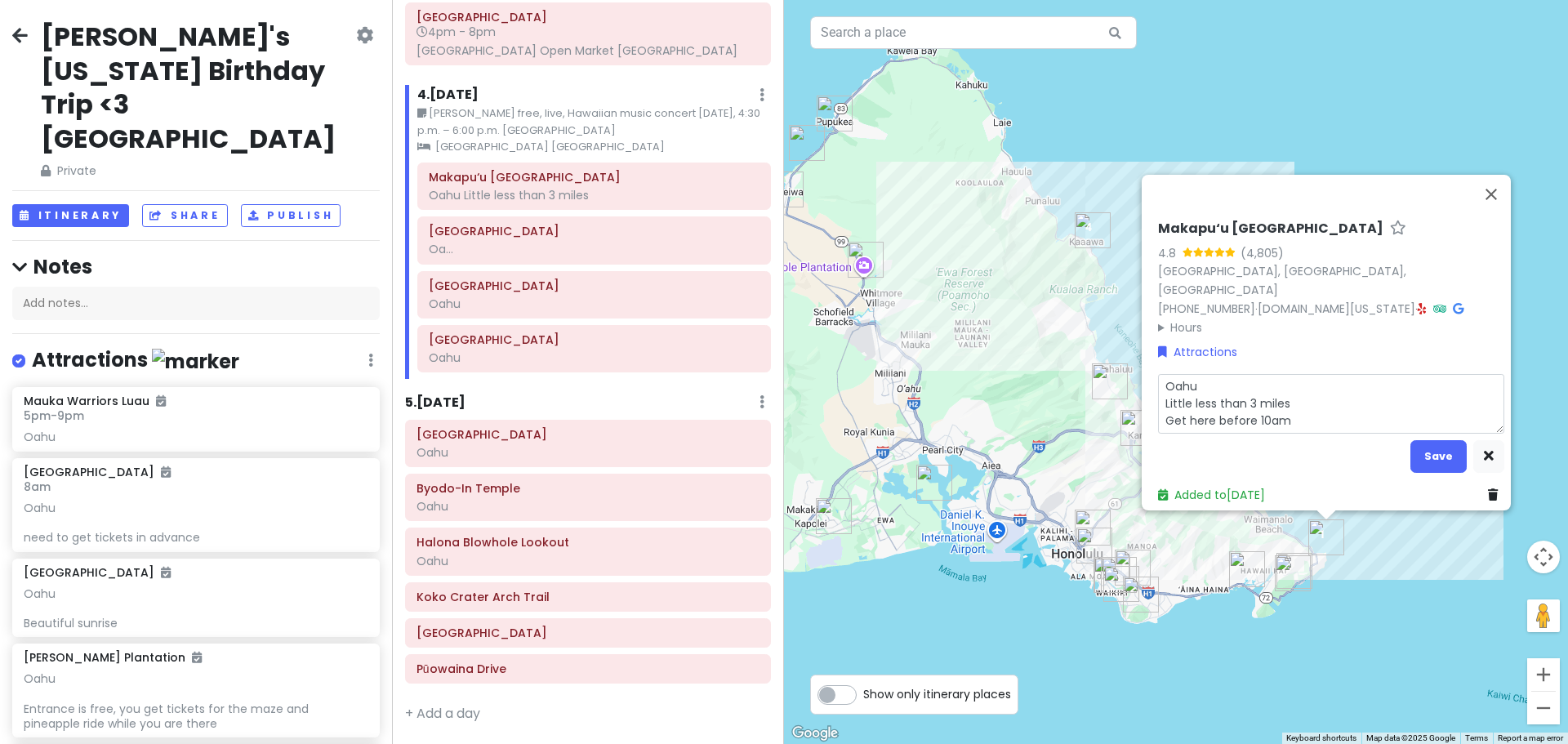
type textarea "Oahu Little less than 3 miles Get here before 10am"
type textarea "x"
type textarea "Oahu Little less than 3 miles Get here before 10am f"
type textarea "x"
type textarea "Oahu Little less than 3 miles Get here before 10am fo"
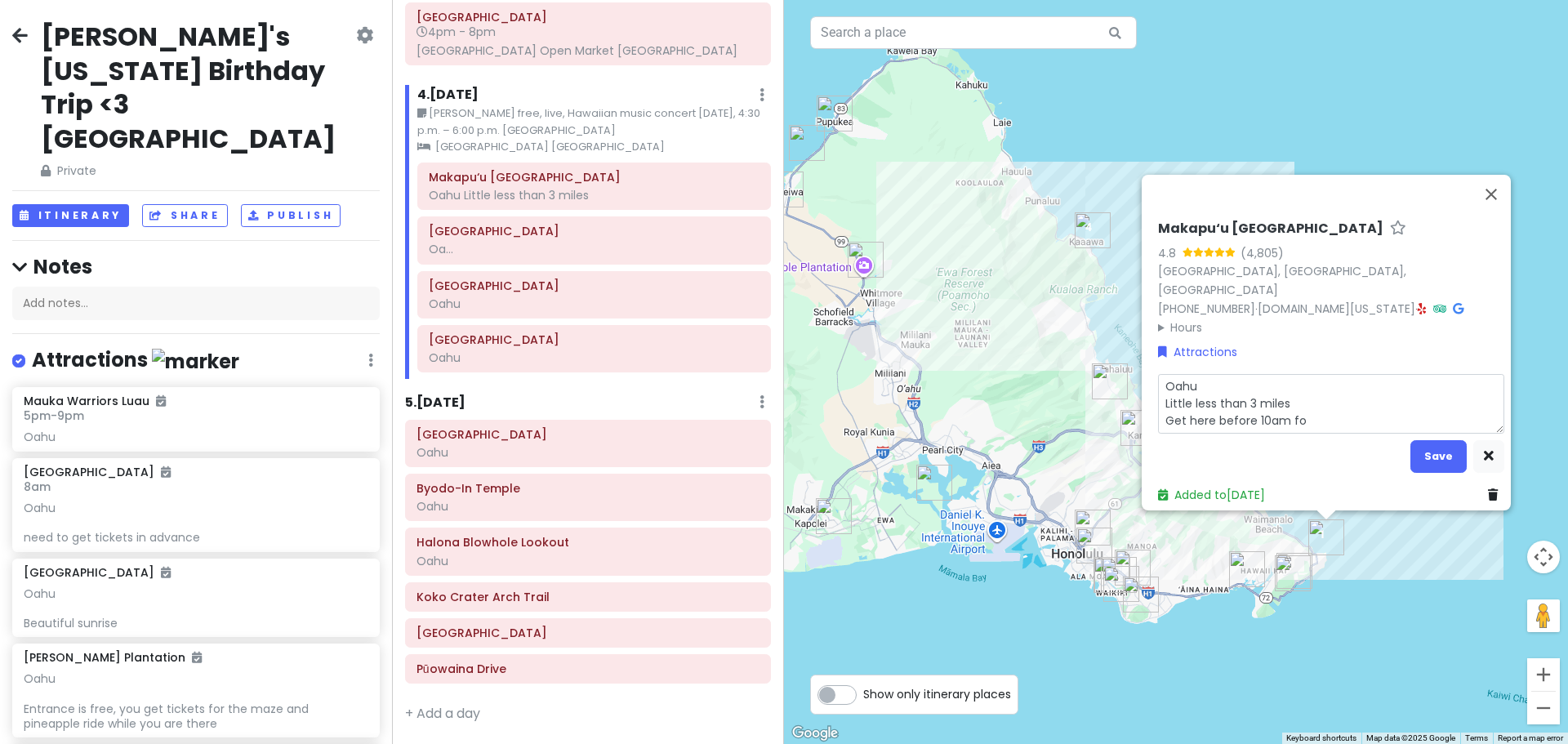
type textarea "x"
type textarea "Oahu Little less than 3 miles Get here before 10am for"
type textarea "x"
type textarea "Oahu Little less than 3 miles Get here before 10am for"
type textarea "x"
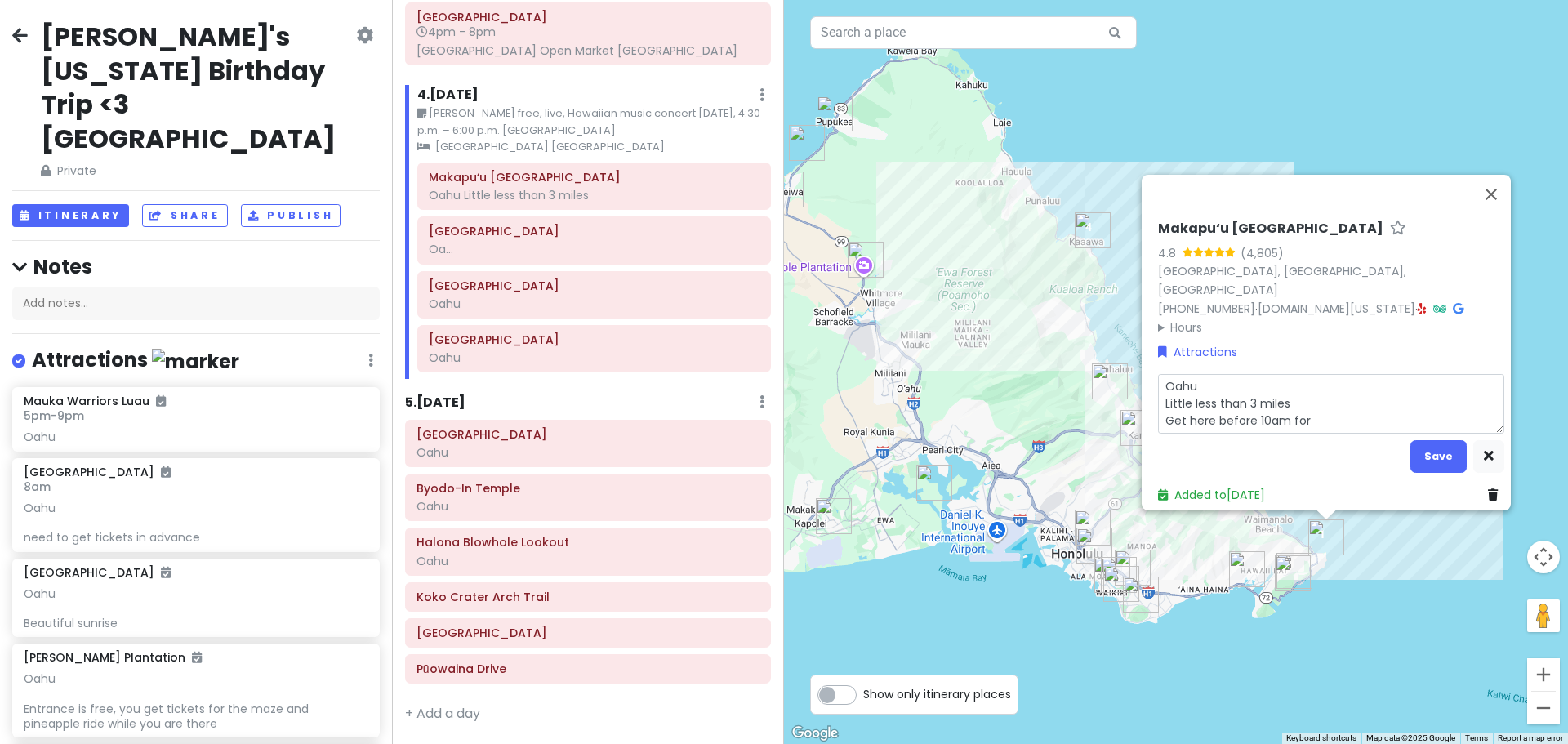
type textarea "Oahu Little less than 3 miles Get here before 10am for p"
type textarea "x"
type textarea "Oahu Little less than 3 miles Get here before 10am for pa"
type textarea "x"
type textarea "Oahu Little less than 3 miles Get here before 10am for par"
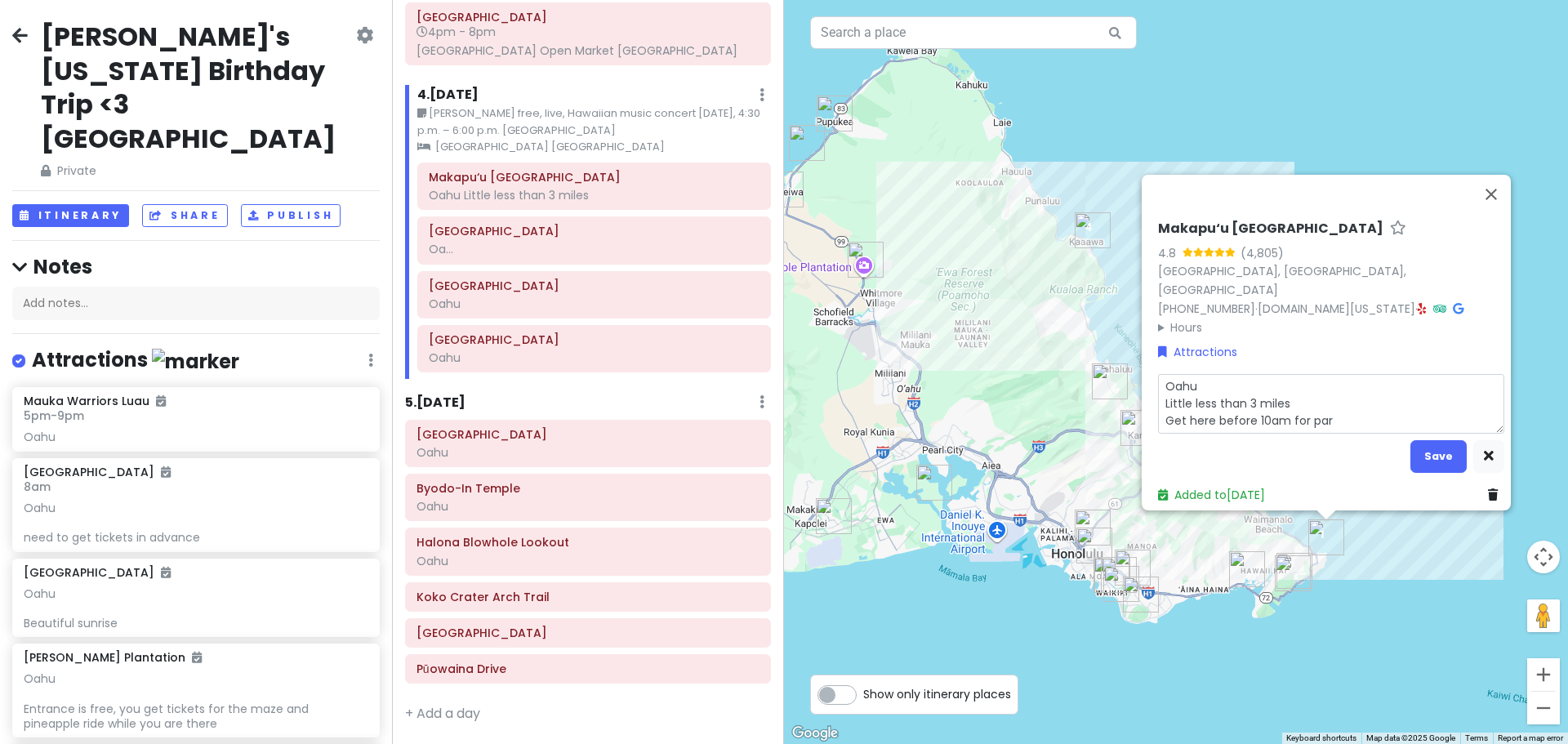
type textarea "x"
type textarea "Oahu Little less than 3 miles Get here before 10am for park"
type textarea "x"
type textarea "Oahu Little less than 3 miles Get here before 10am for parki"
type textarea "x"
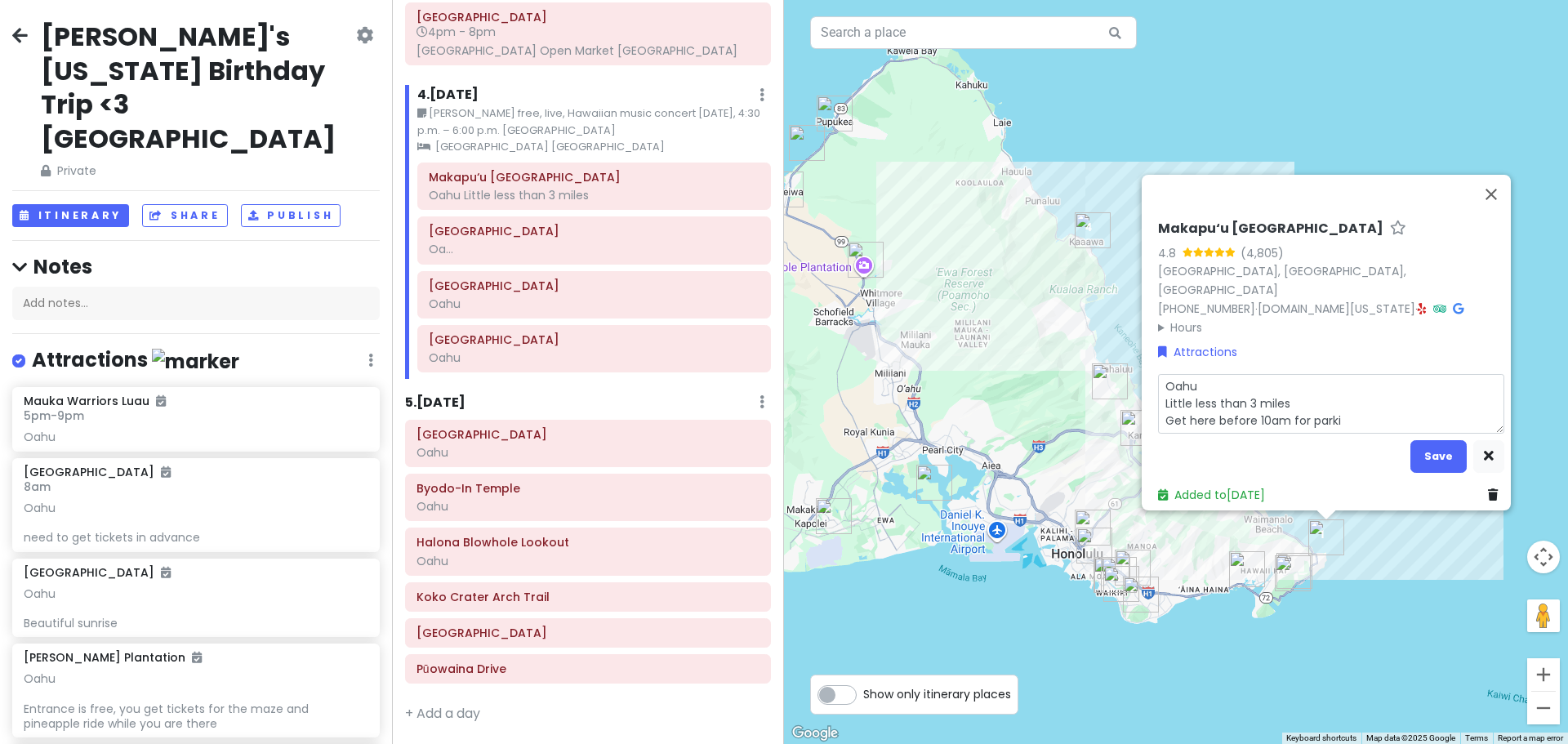
type textarea "Oahu Little less than 3 miles Get here before 10am for [PERSON_NAME]"
type textarea "x"
type textarea "Oahu Little less than 3 miles Get here before 10am for parking"
click at [1420, 440] on button "Save" at bounding box center [1439, 456] width 57 height 31
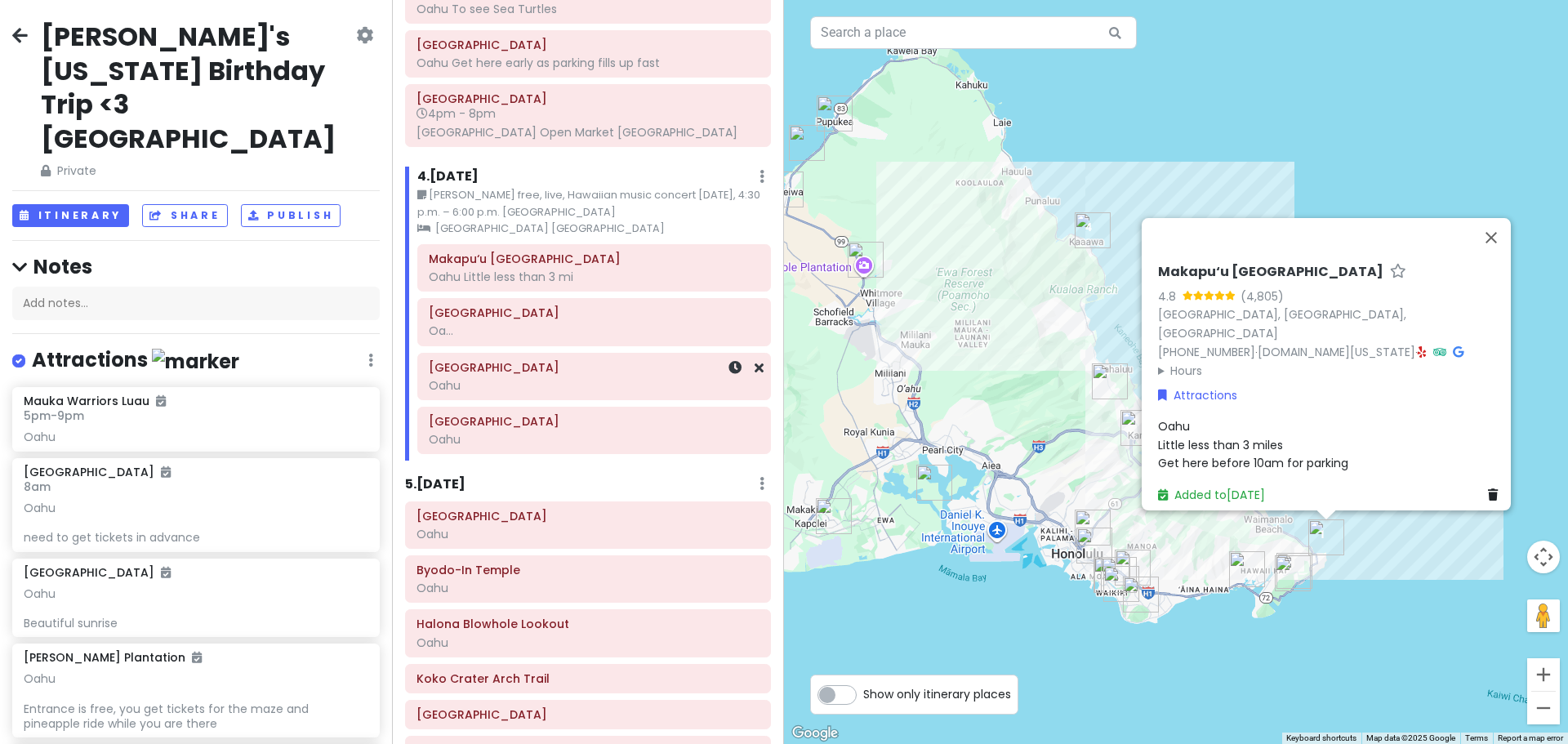
scroll to position [716, 0]
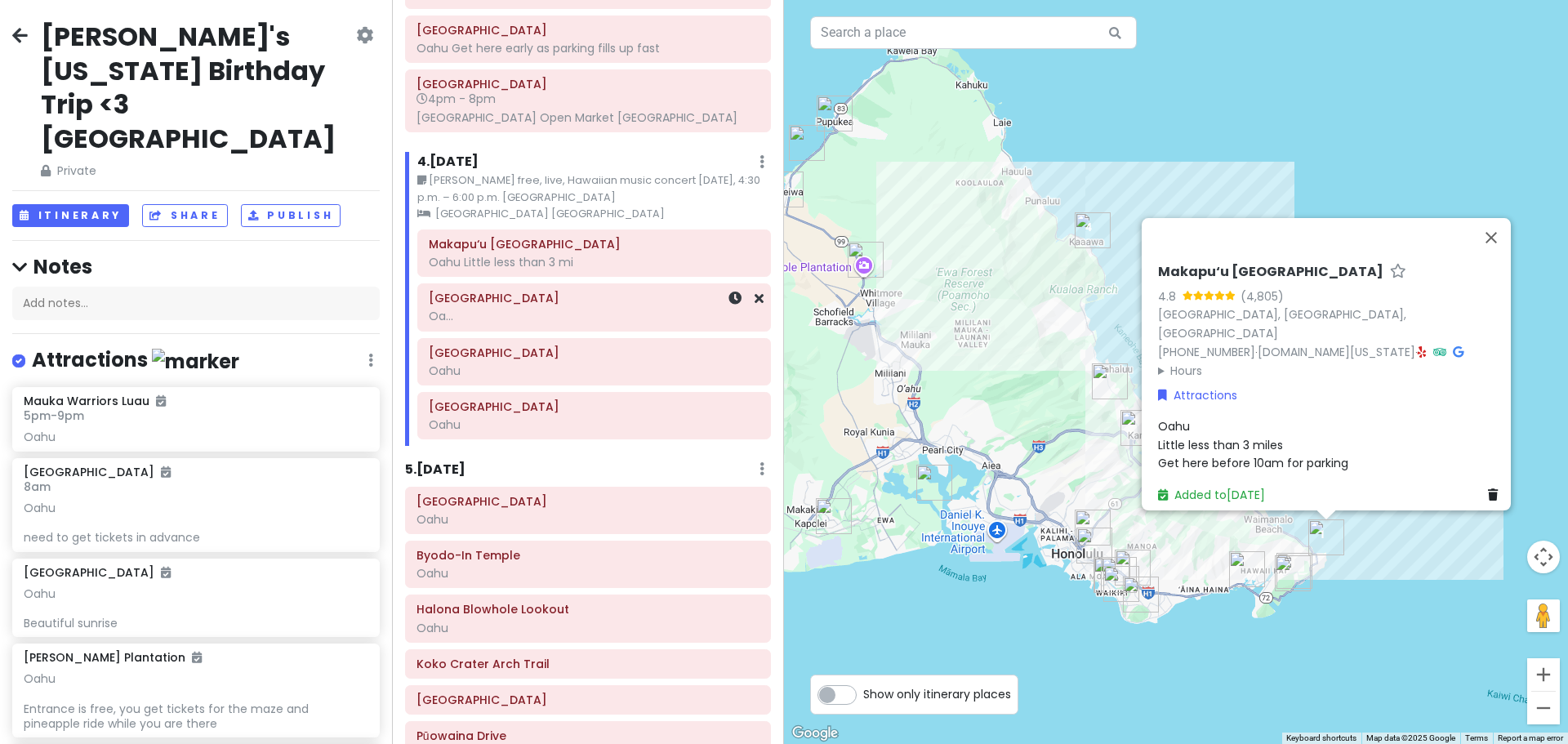
click at [504, 306] on h6 "[GEOGRAPHIC_DATA]" at bounding box center [594, 297] width 331 height 14
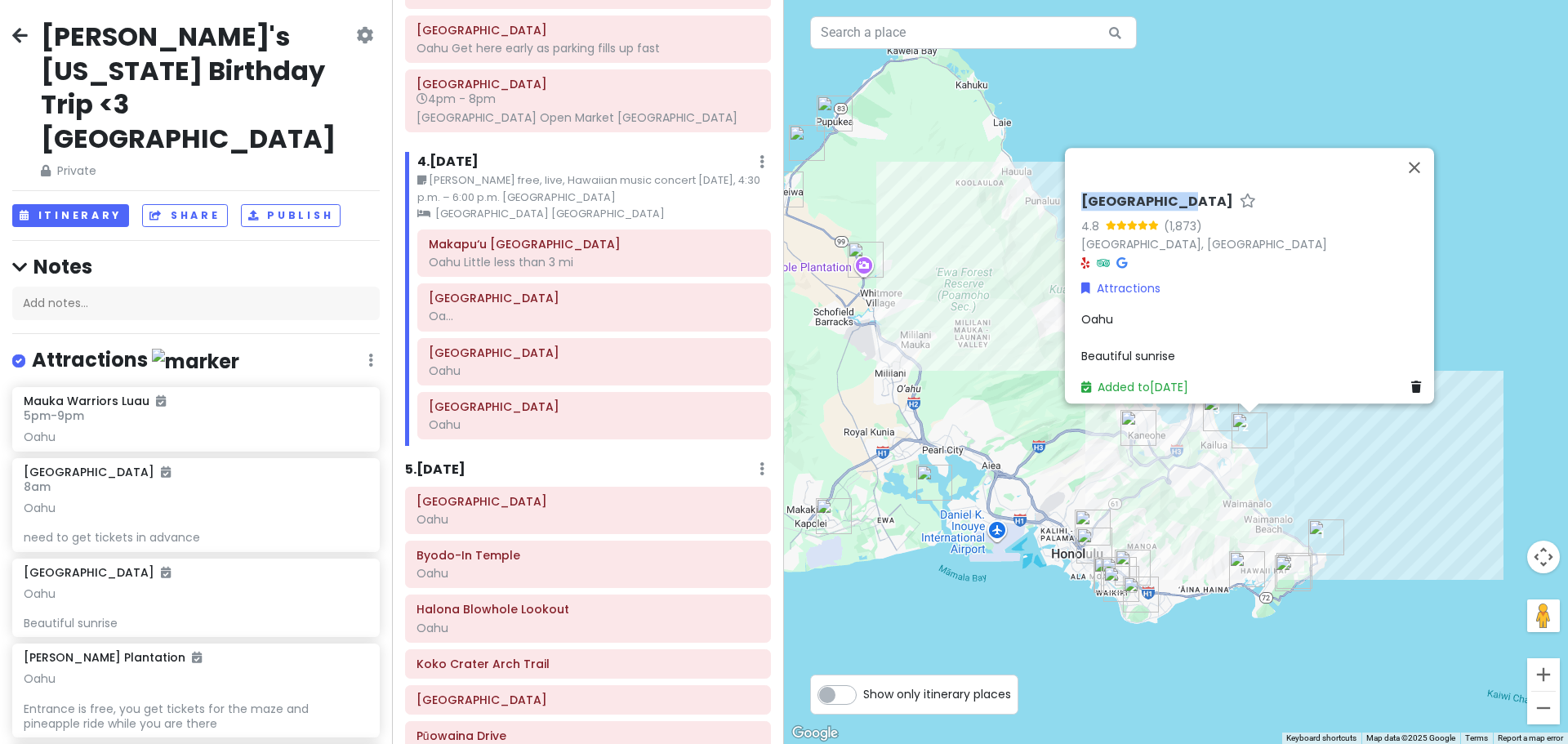
drag, startPoint x: 1076, startPoint y: 193, endPoint x: 1164, endPoint y: 196, distance: 88.1
click at [1164, 196] on h6 "[GEOGRAPHIC_DATA]" at bounding box center [1157, 201] width 152 height 17
drag, startPoint x: 1076, startPoint y: 190, endPoint x: 1165, endPoint y: 190, distance: 89.0
click at [1165, 193] on h6 "[GEOGRAPHIC_DATA]" at bounding box center [1157, 201] width 152 height 17
click at [1097, 193] on h6 "[GEOGRAPHIC_DATA]" at bounding box center [1157, 201] width 152 height 17
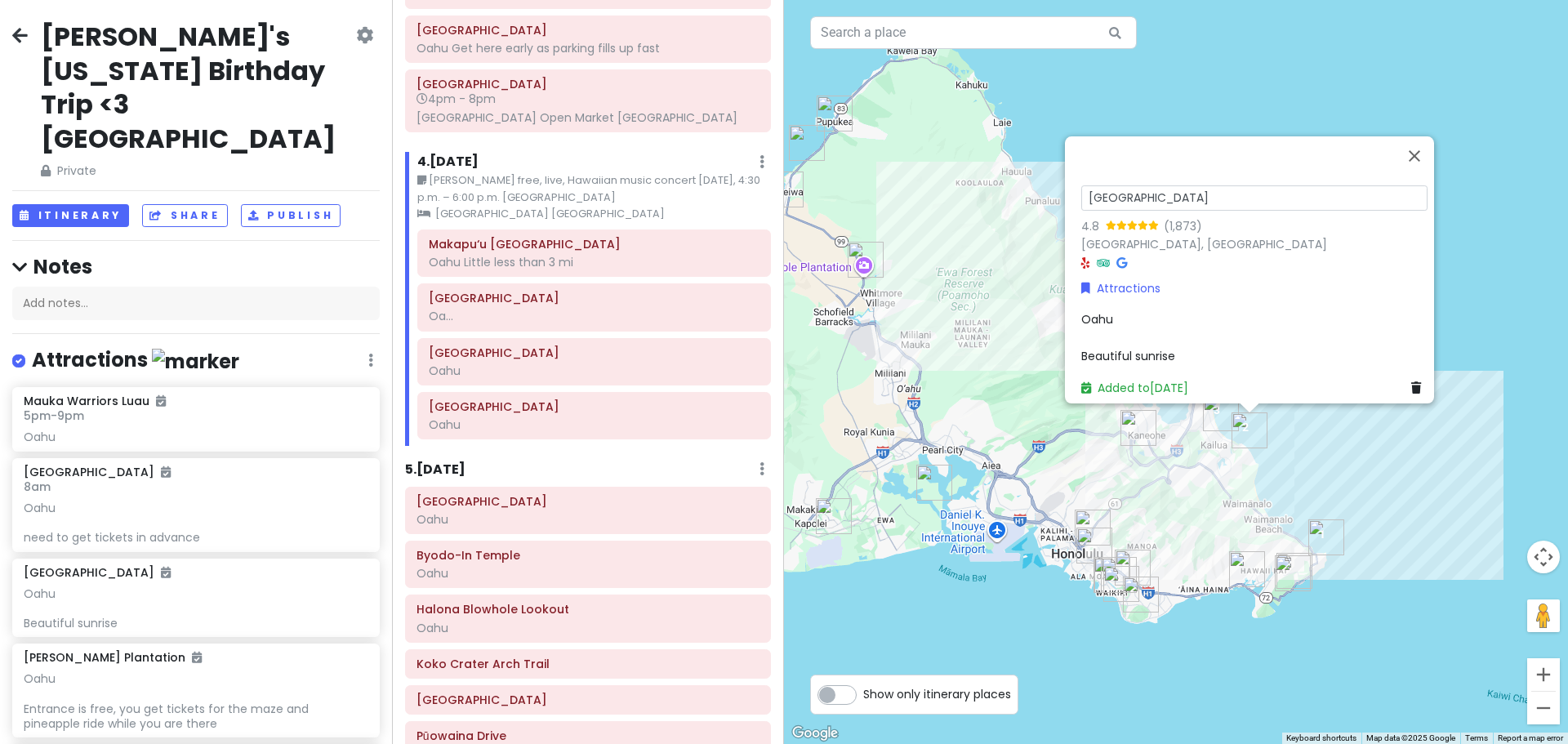
drag, startPoint x: 1164, startPoint y: 191, endPoint x: 956, endPoint y: 179, distance: 208.3
click at [956, 179] on div "[GEOGRAPHIC_DATA] 4.8 (1,873) [GEOGRAPHIC_DATA], [GEOGRAPHIC_DATA] Attractions …" at bounding box center [1176, 372] width 784 height 744
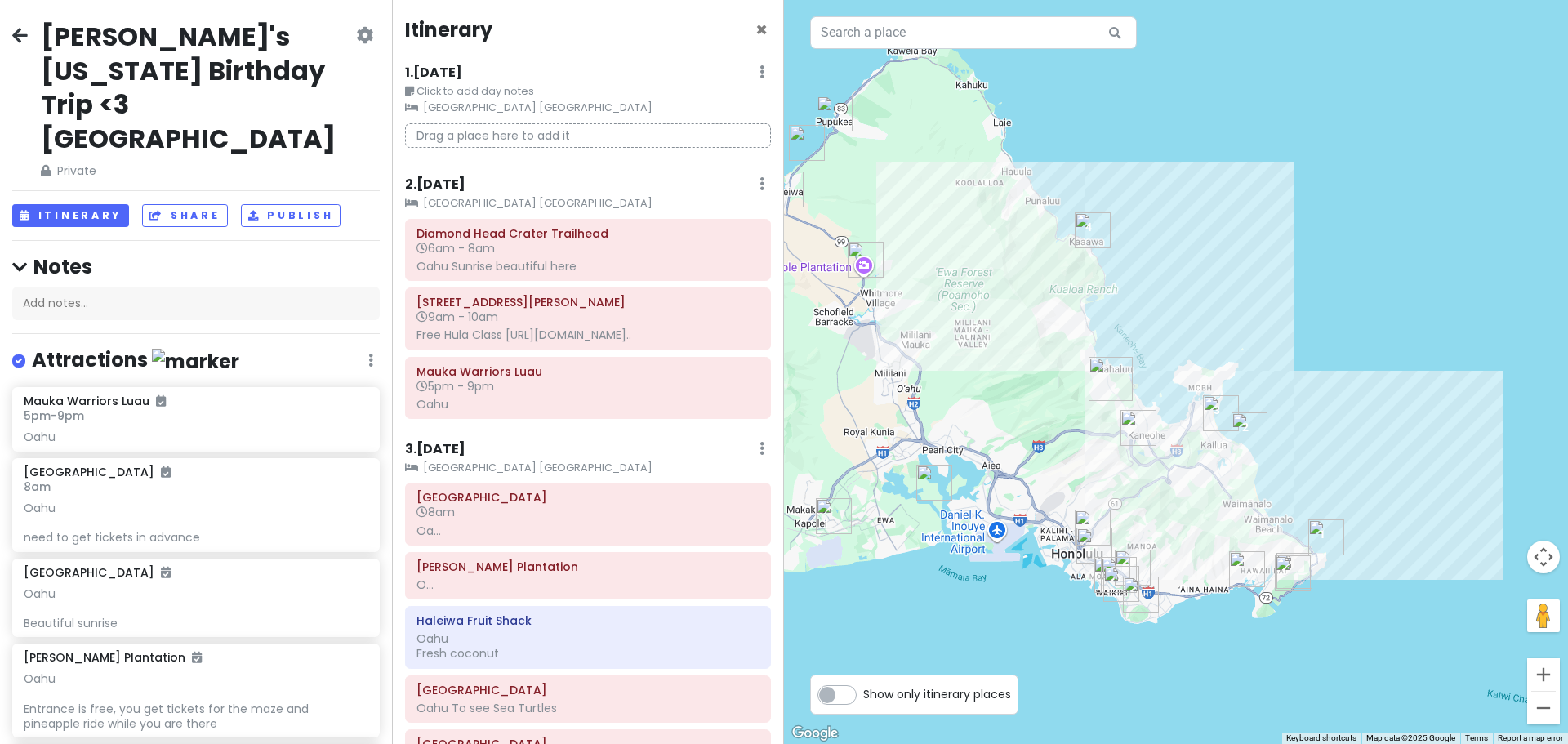
scroll to position [0, 0]
